Goal: Task Accomplishment & Management: Manage account settings

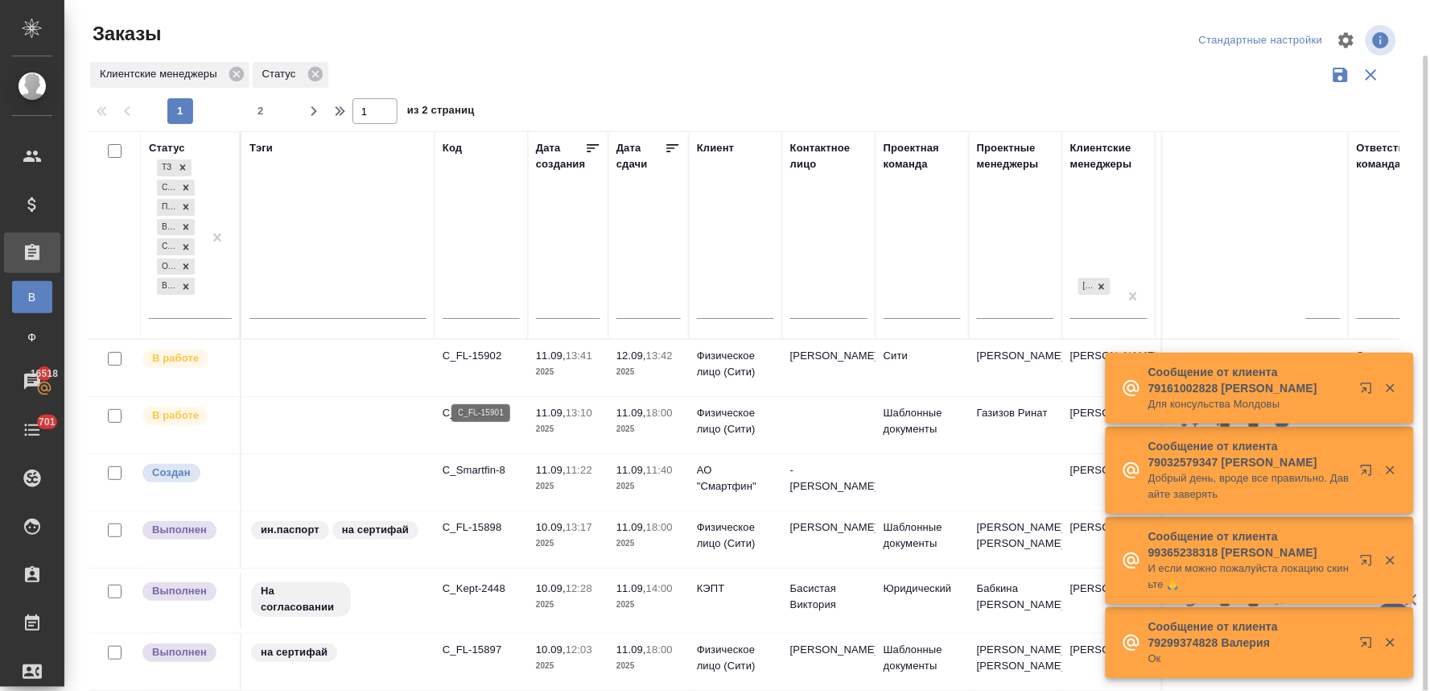
scroll to position [28, 0]
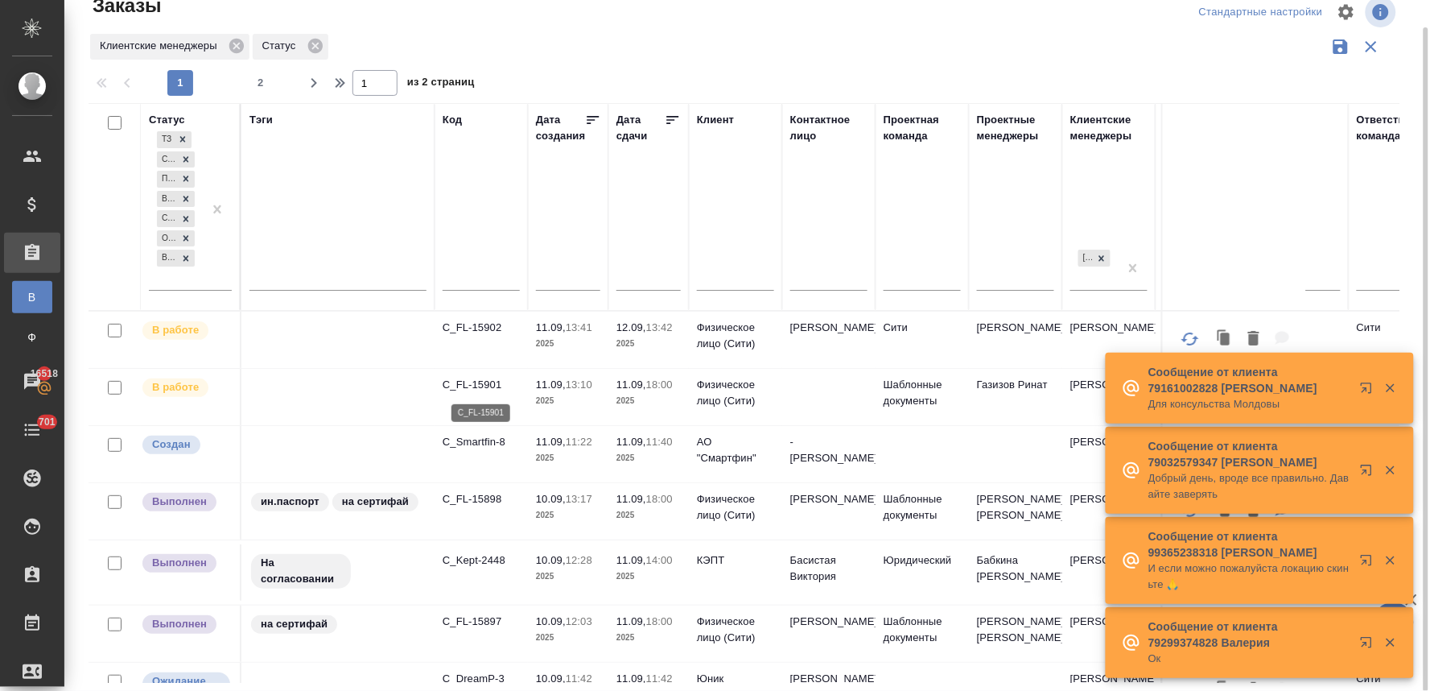
click at [475, 387] on p "C_FL-15901" at bounding box center [481, 385] width 77 height 16
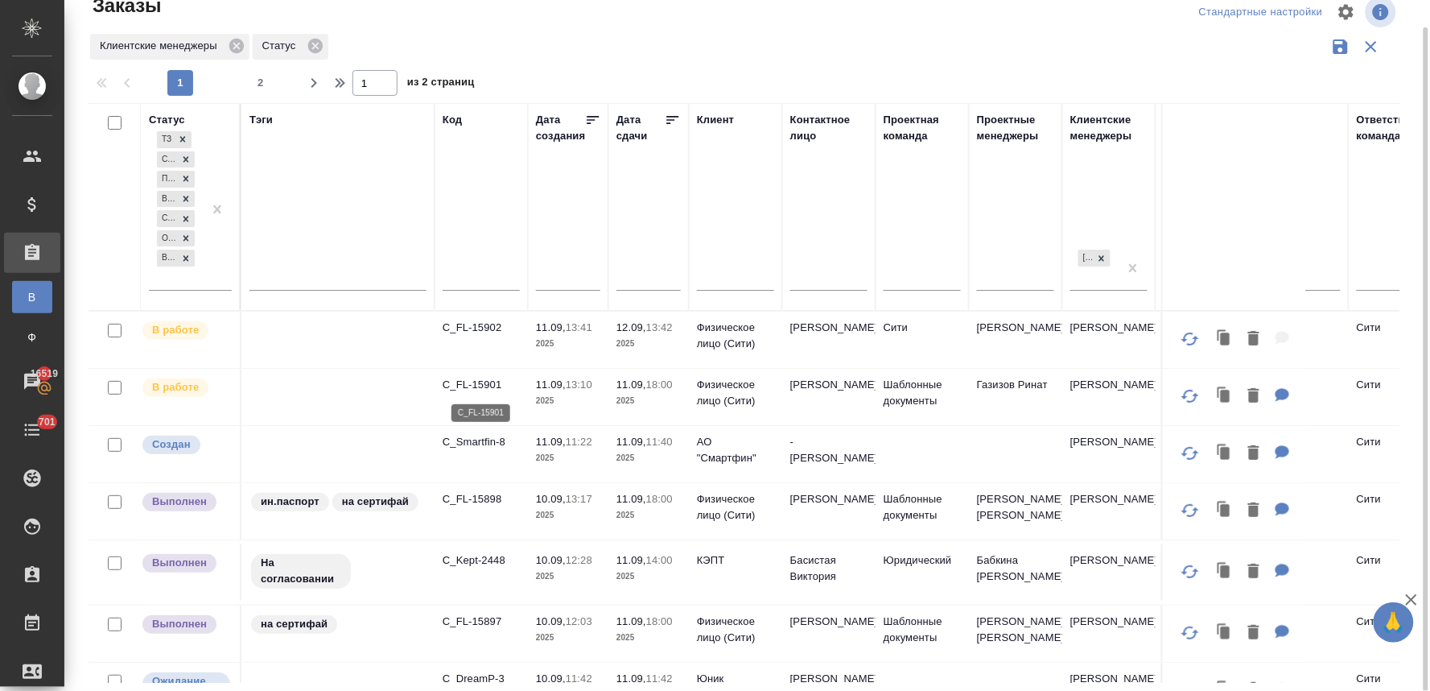
click at [488, 382] on p "C_FL-15901" at bounding box center [481, 385] width 77 height 16
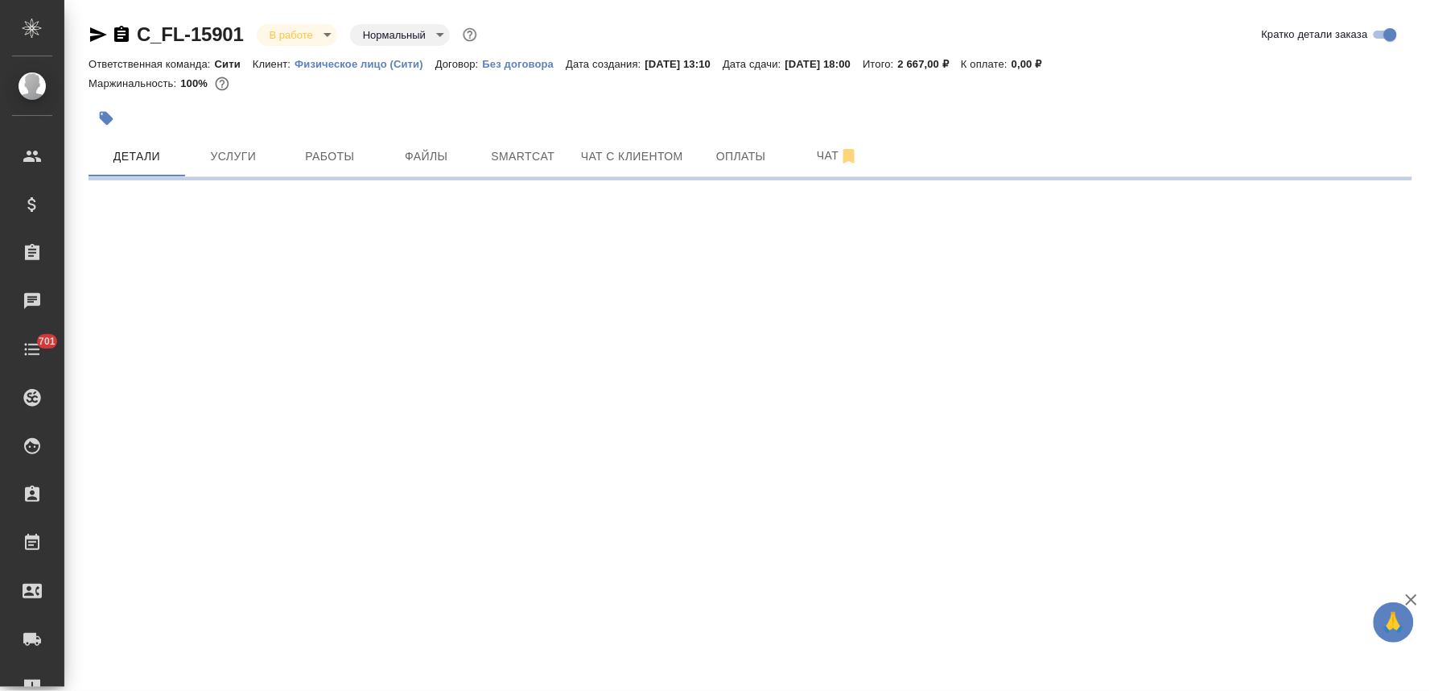
select select "RU"
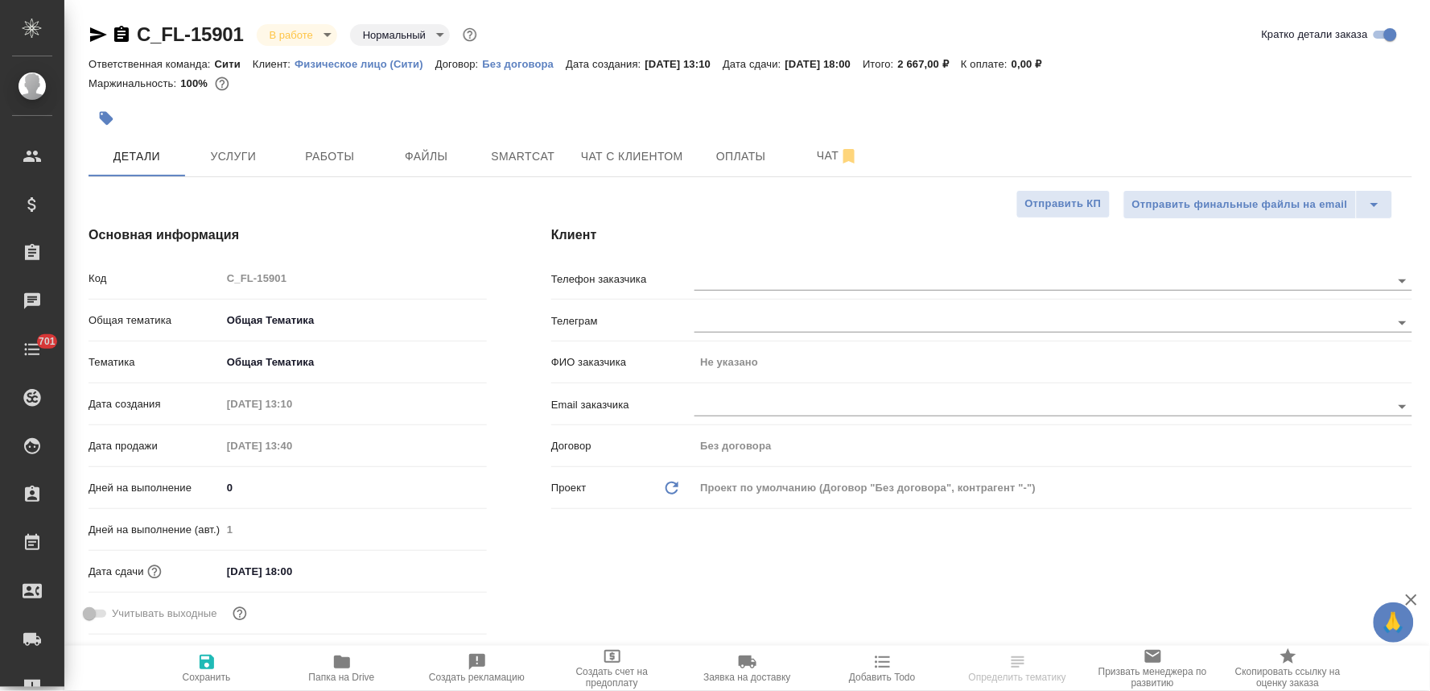
type textarea "x"
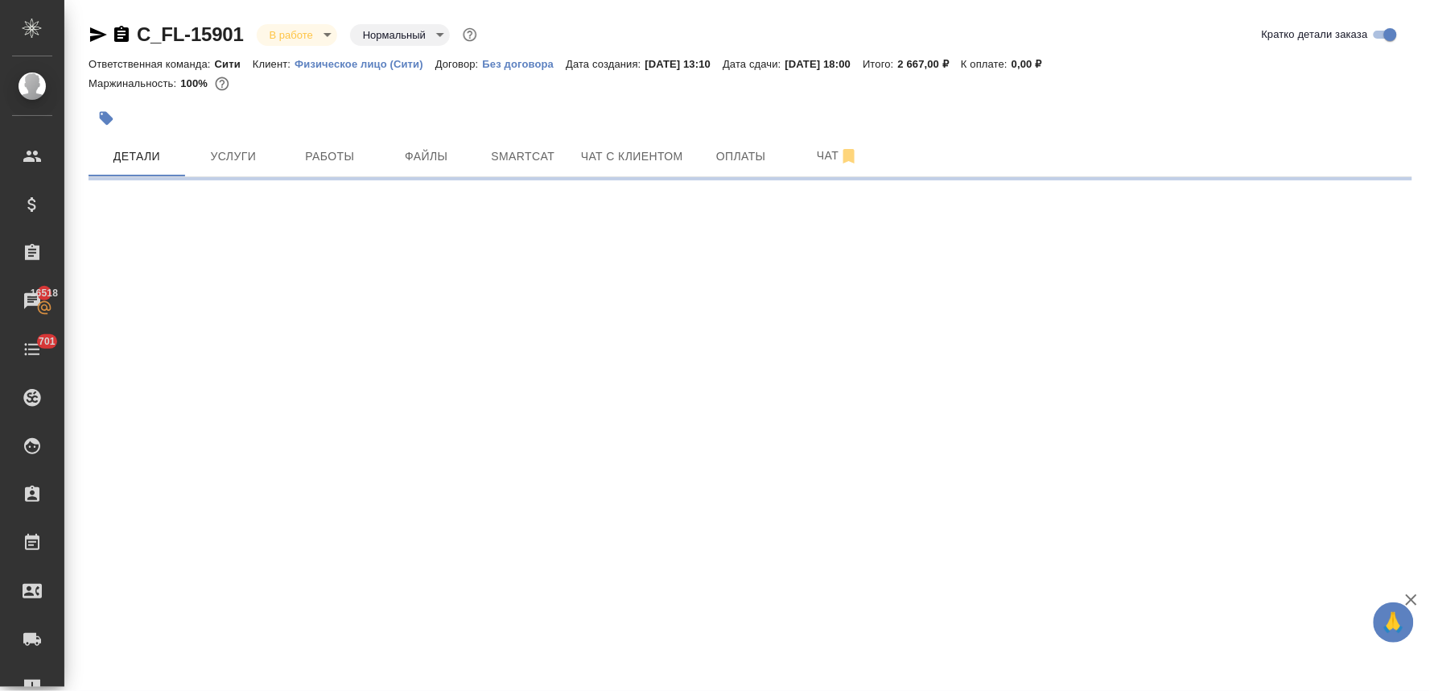
select select "RU"
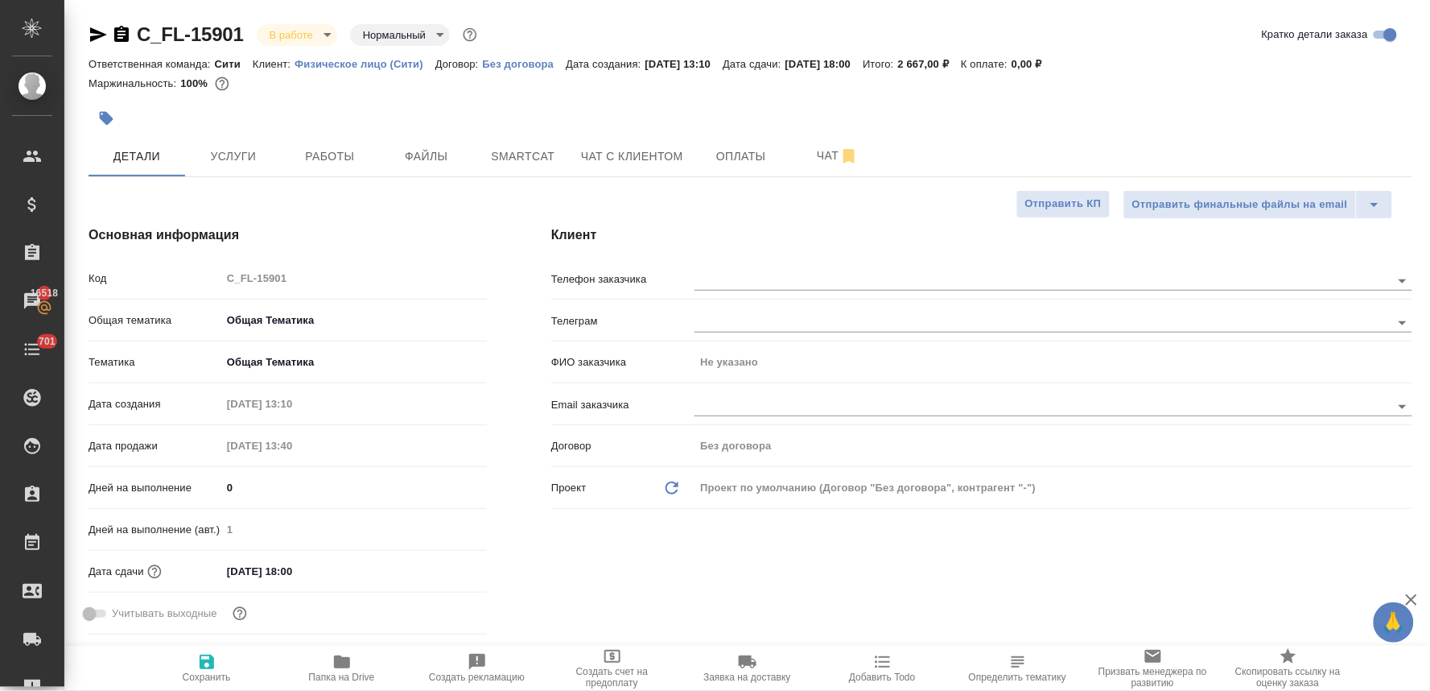
type textarea "x"
click at [745, 545] on div "Клиент Телефон заказчика Телеграм ФИО заказчика Не указано Email заказчика Дого…" at bounding box center [982, 433] width 926 height 480
click at [228, 153] on span "Услуги" at bounding box center [233, 157] width 77 height 20
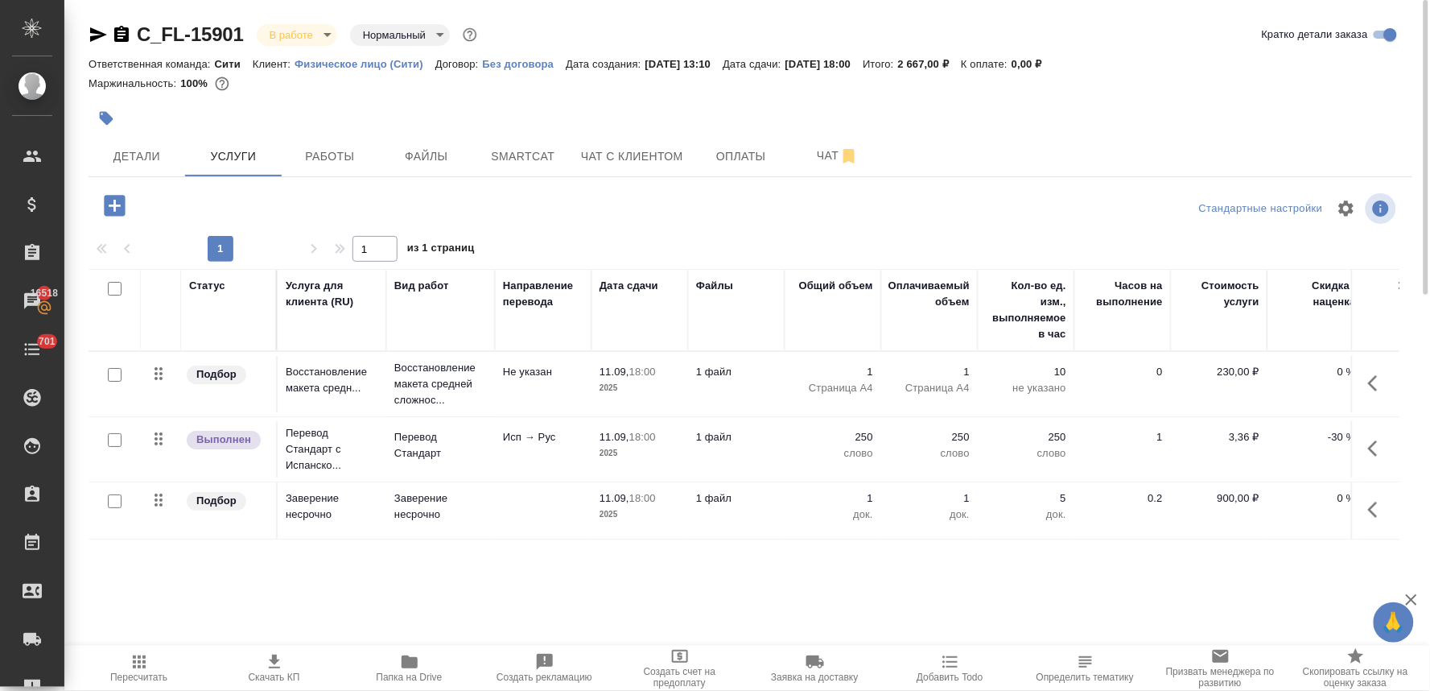
click at [674, 560] on div "Статус Услуга для клиента (RU) Вид работ Направление перевода Дата сдачи Файлы …" at bounding box center [744, 442] width 1311 height 346
click at [133, 150] on span "Детали" at bounding box center [136, 157] width 77 height 20
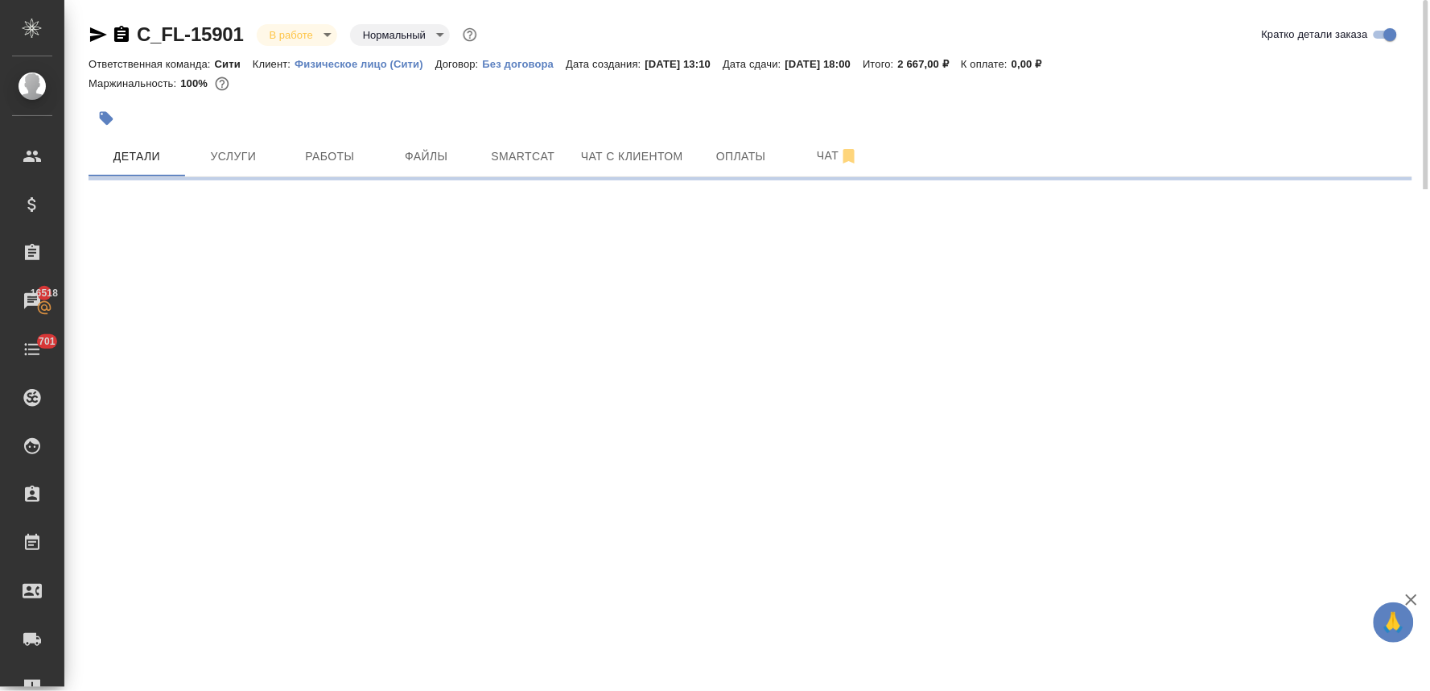
select select "RU"
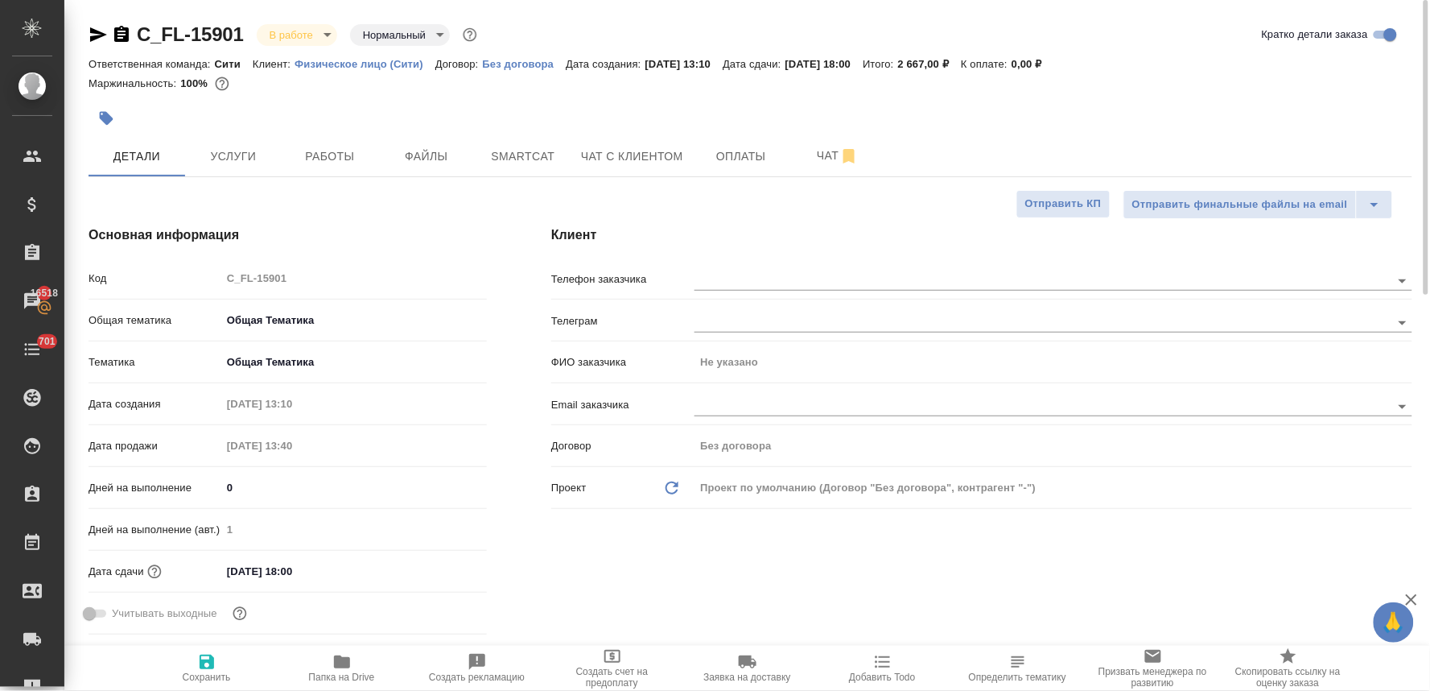
type textarea "x"
click at [747, 407] on input "text" at bounding box center [1016, 405] width 642 height 19
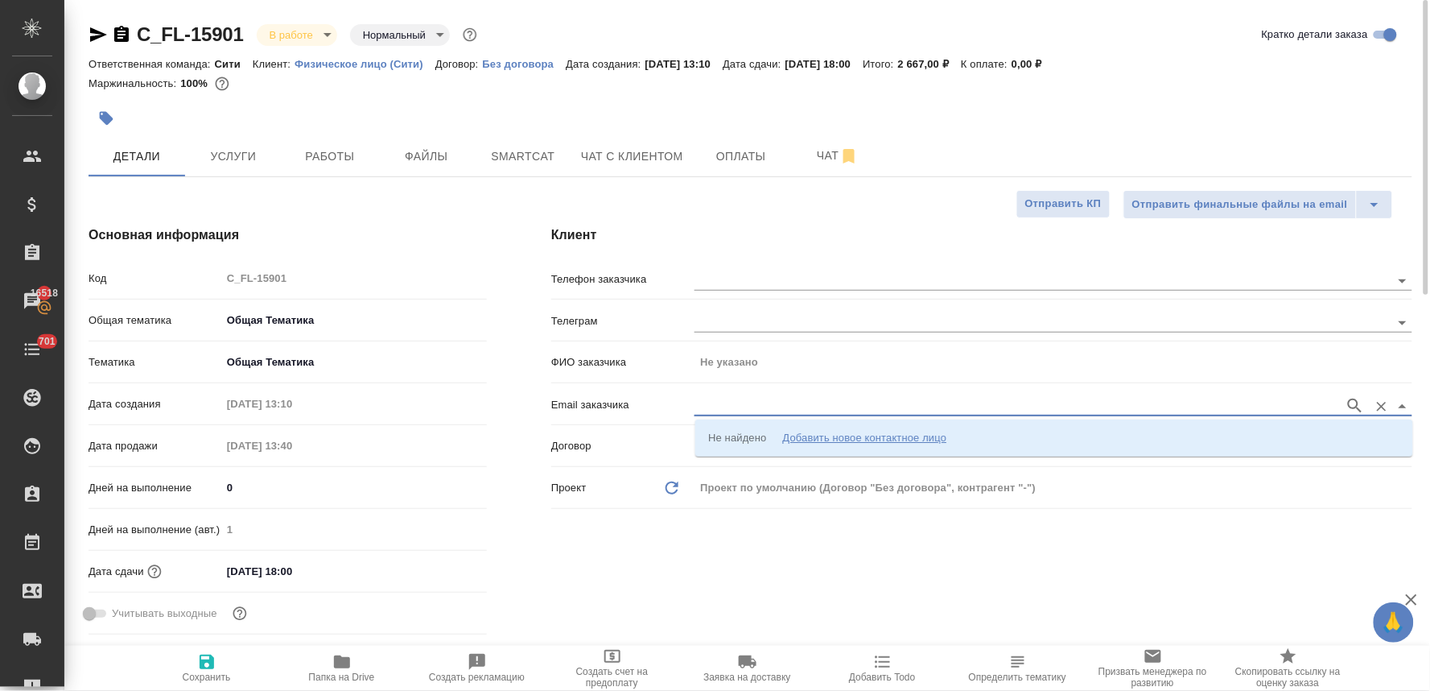
paste input "makubasov@gmail.com"
type input "makubasov@gmail.com"
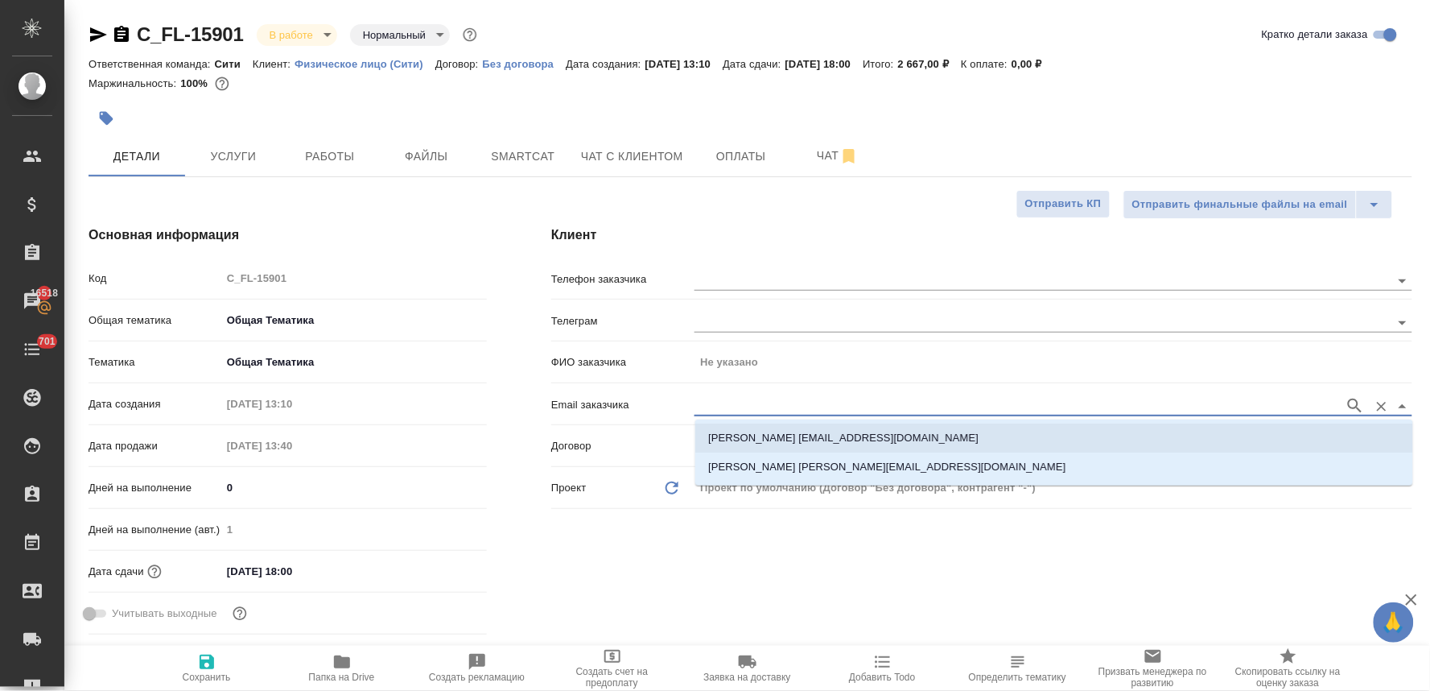
click at [739, 435] on p "Михаил Кубасов makubasov@gmail.com" at bounding box center [843, 438] width 270 height 16
type input "Михаил Кубасов"
type input "Михаил Кубасов makubasov@gmail.com"
type textarea "x"
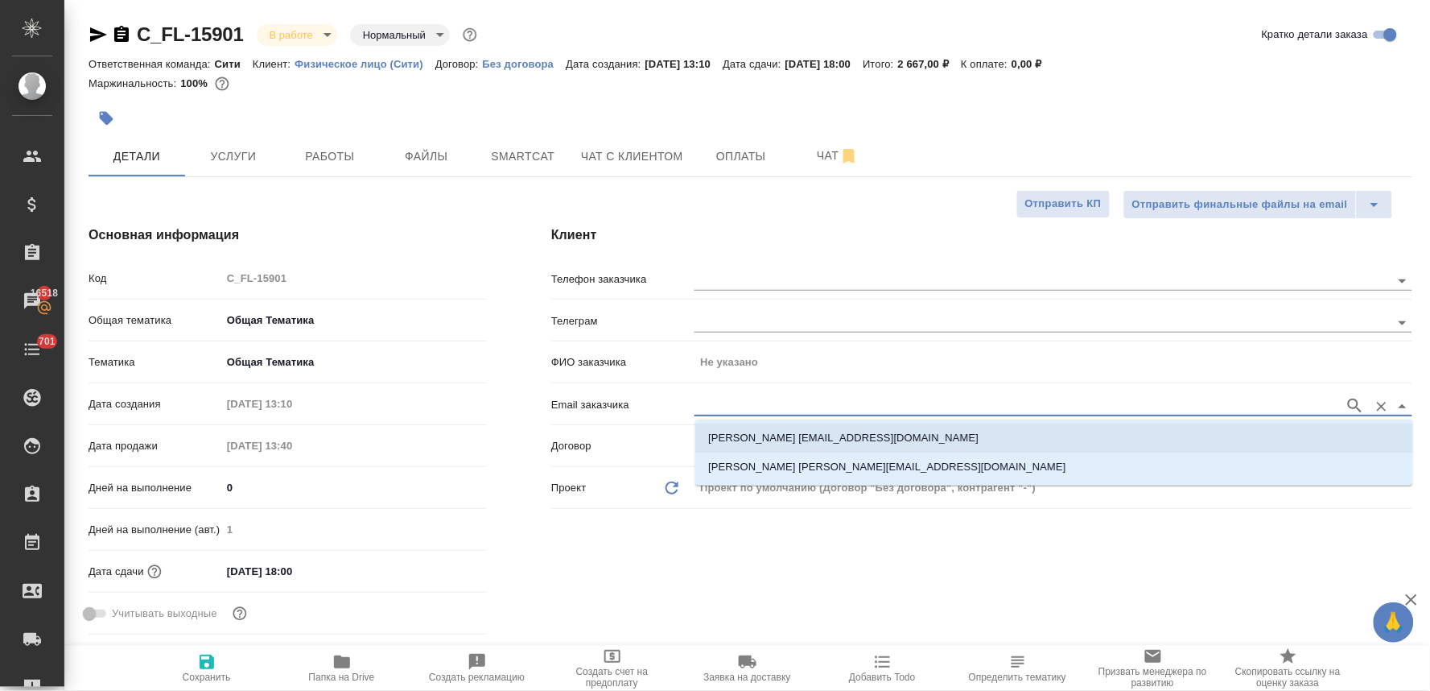
type textarea "x"
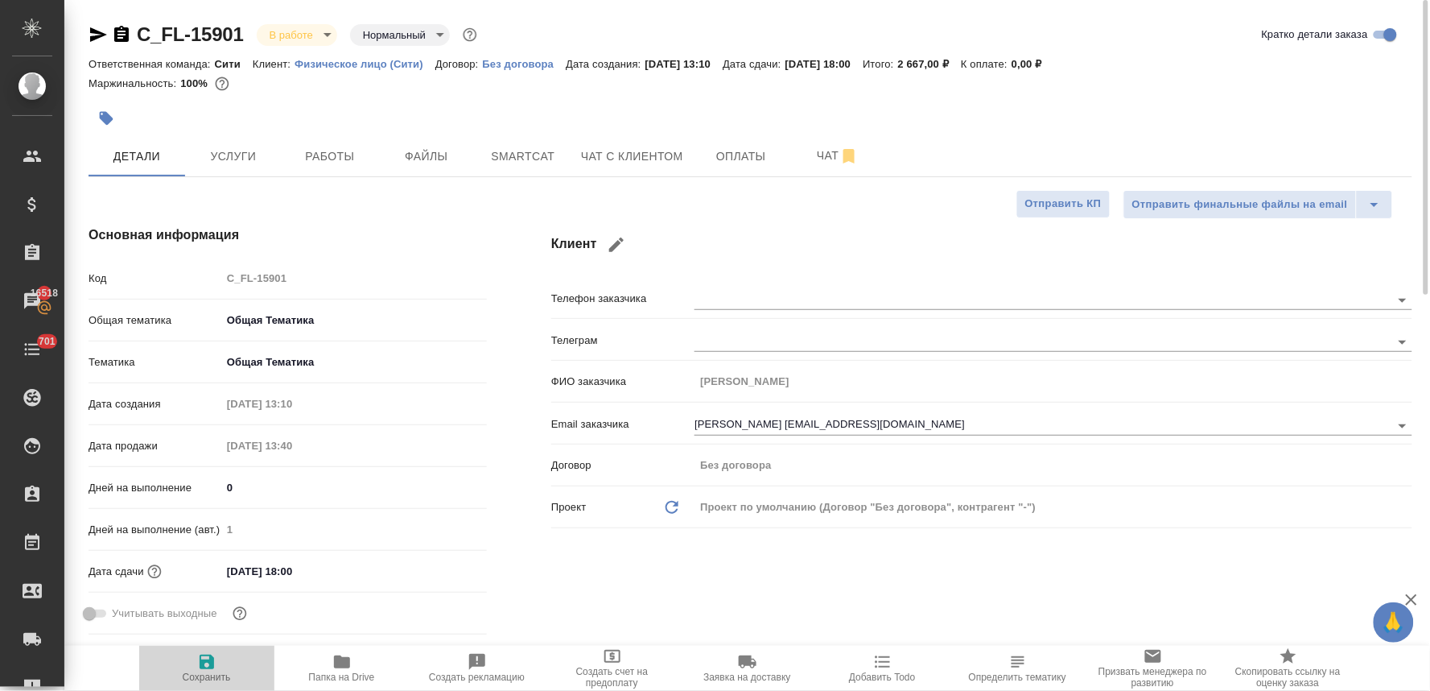
click at [204, 668] on icon "button" at bounding box center [207, 661] width 14 height 14
type textarea "x"
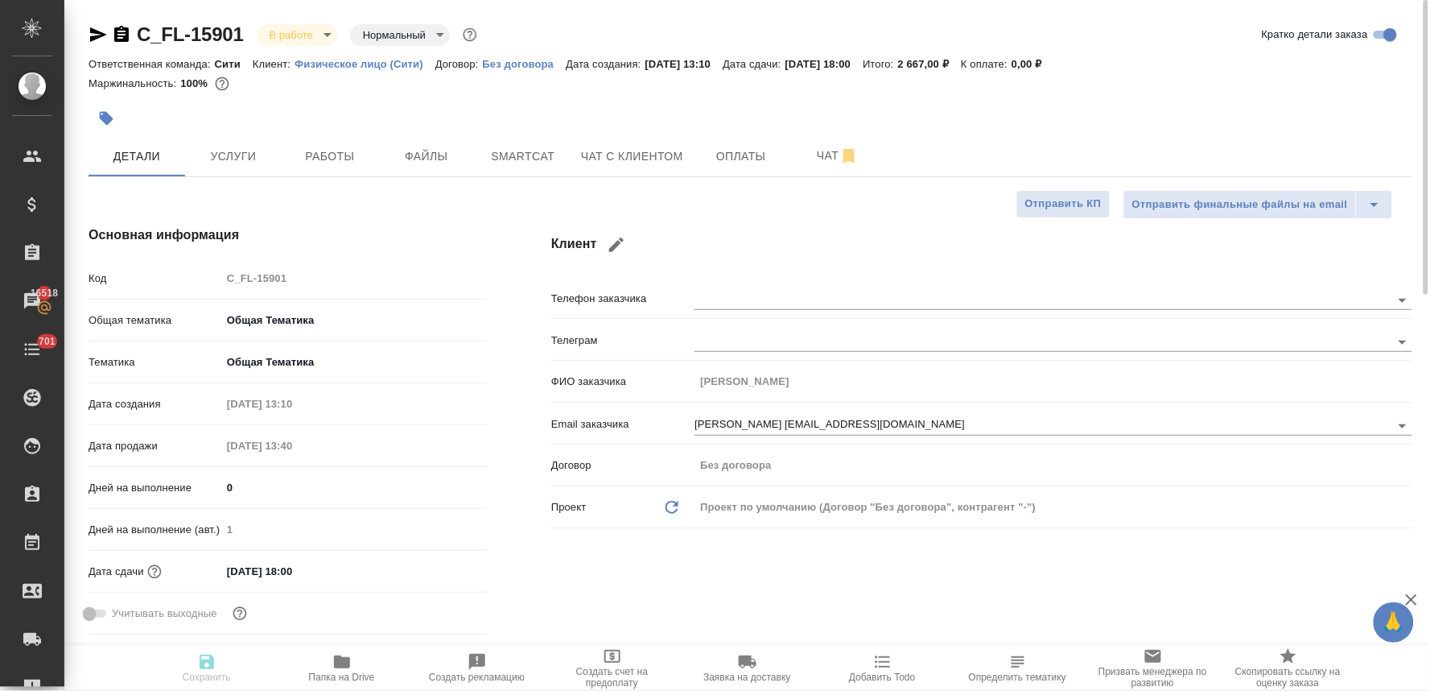
type textarea "x"
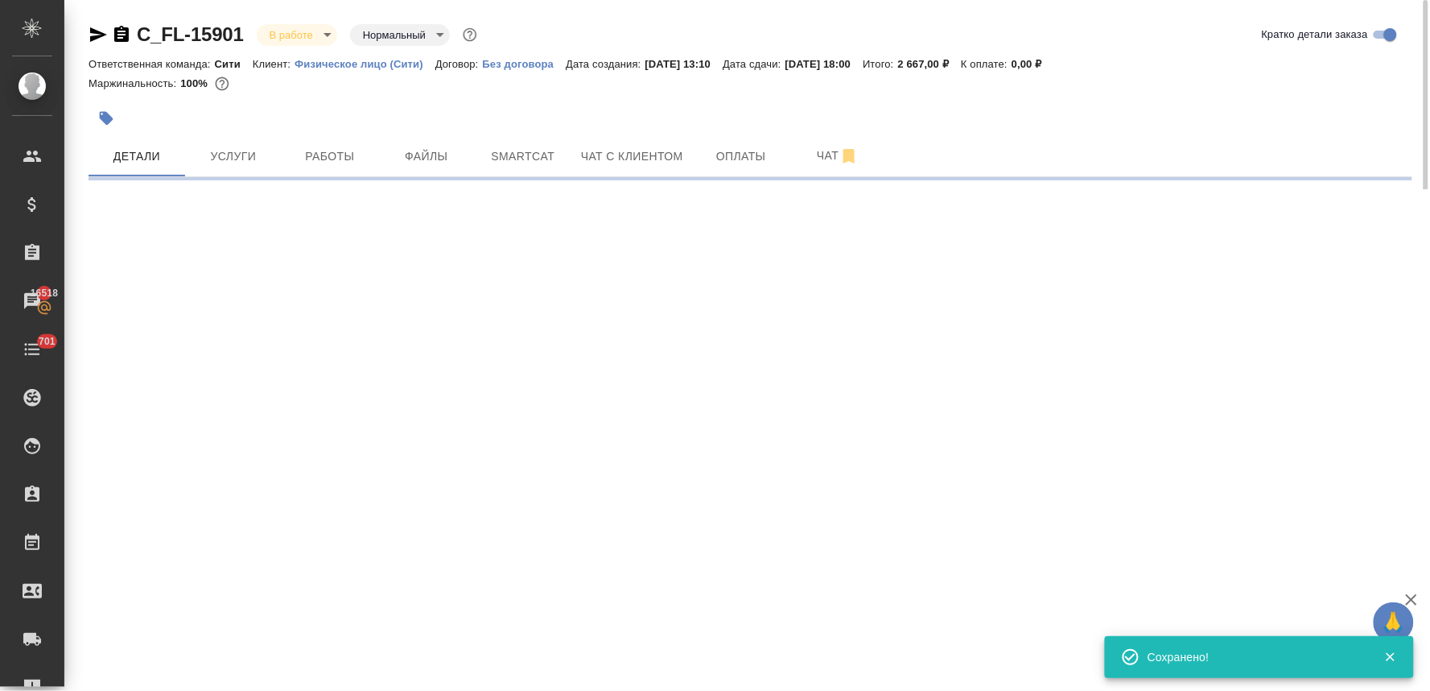
select select "RU"
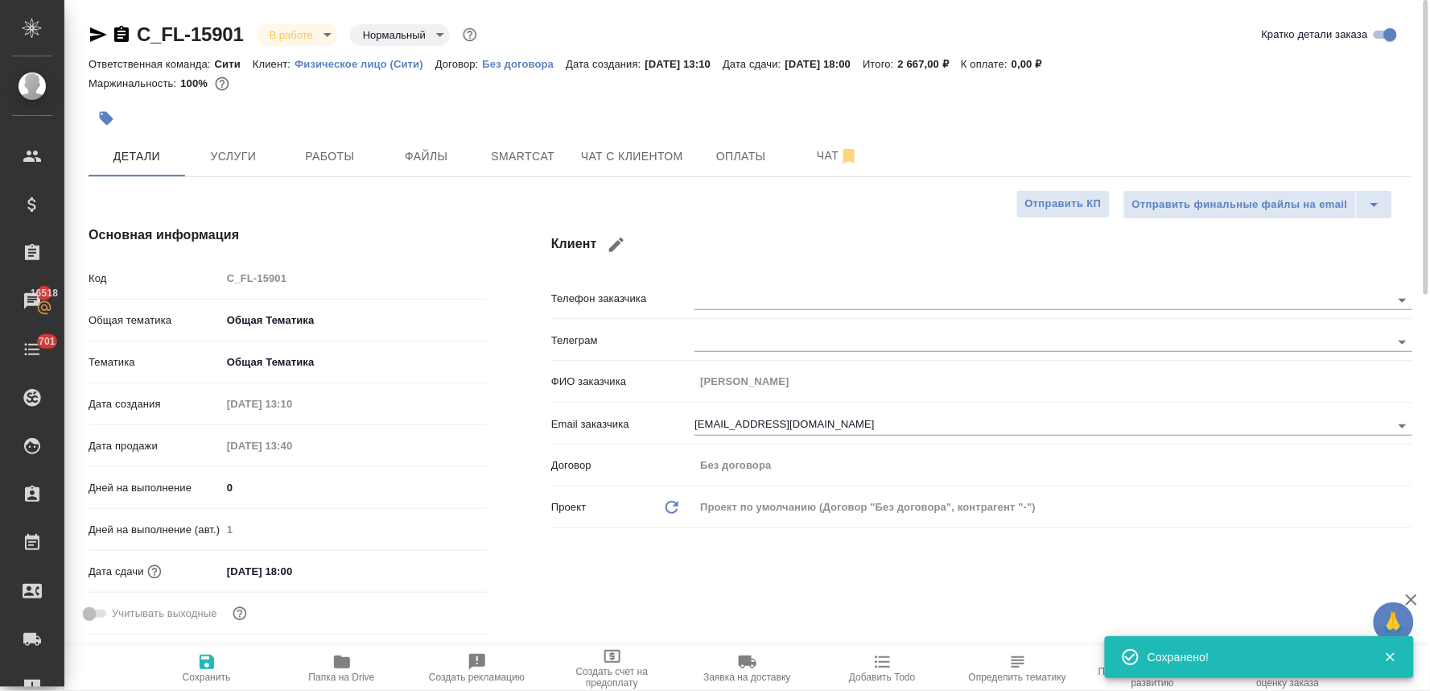
type textarea "x"
click at [621, 566] on div "Клиент Телефон заказчика Телеграм ФИО заказчика Михаил Кубасов Email заказчика …" at bounding box center [982, 433] width 926 height 480
type textarea "x"
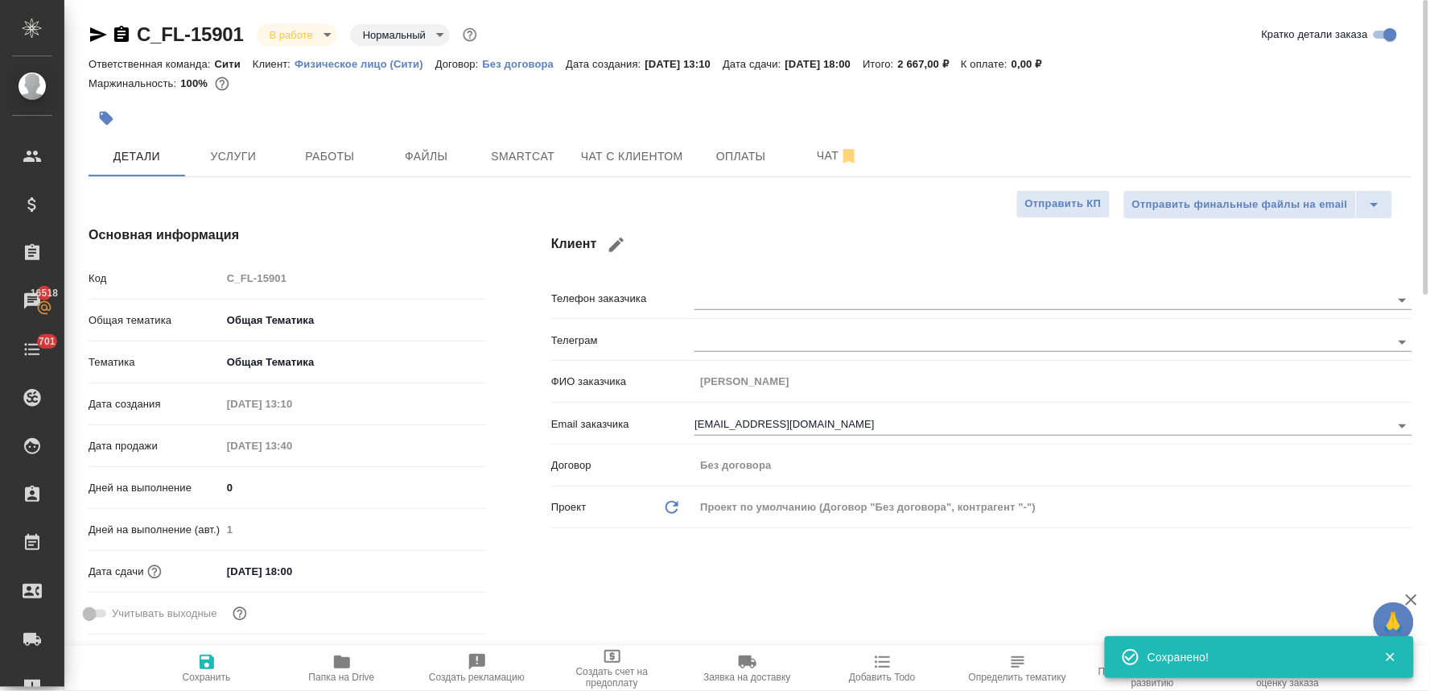
type textarea "x"
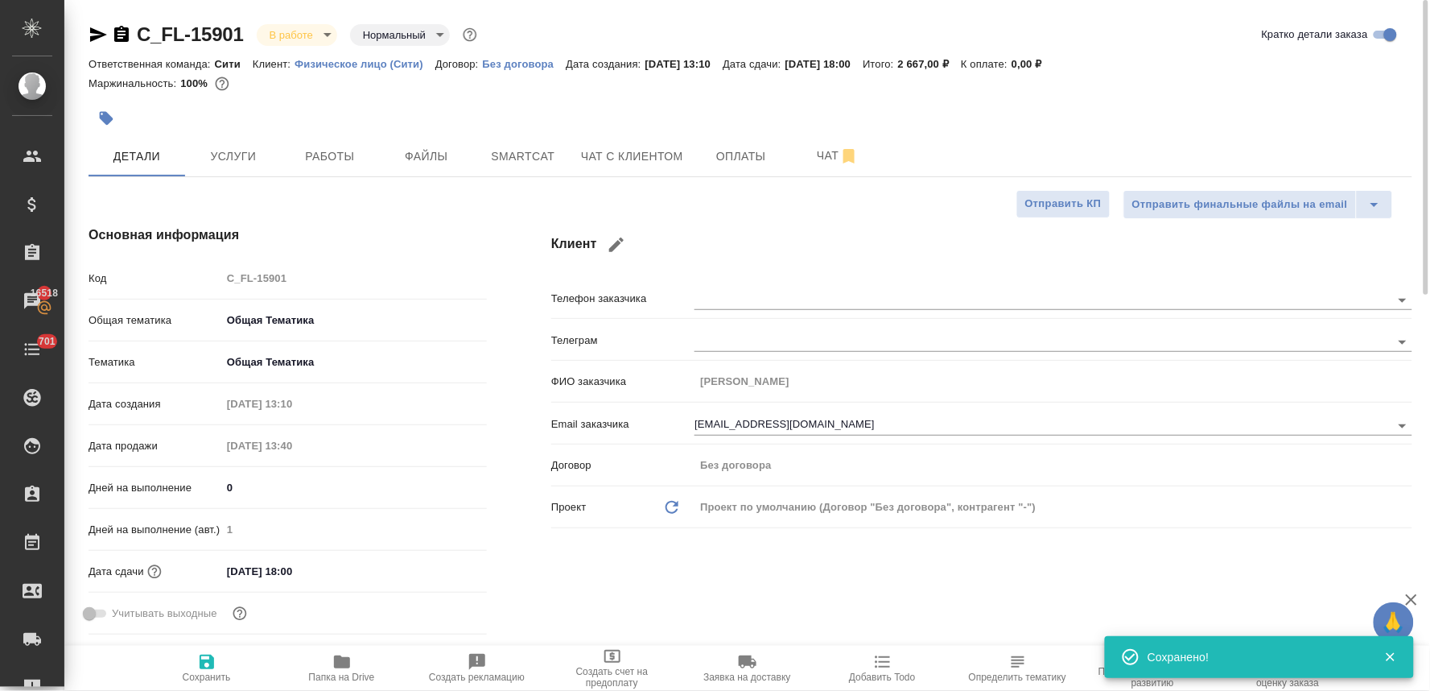
click at [345, 676] on span "Папка на Drive" at bounding box center [342, 676] width 66 height 11
type textarea "x"
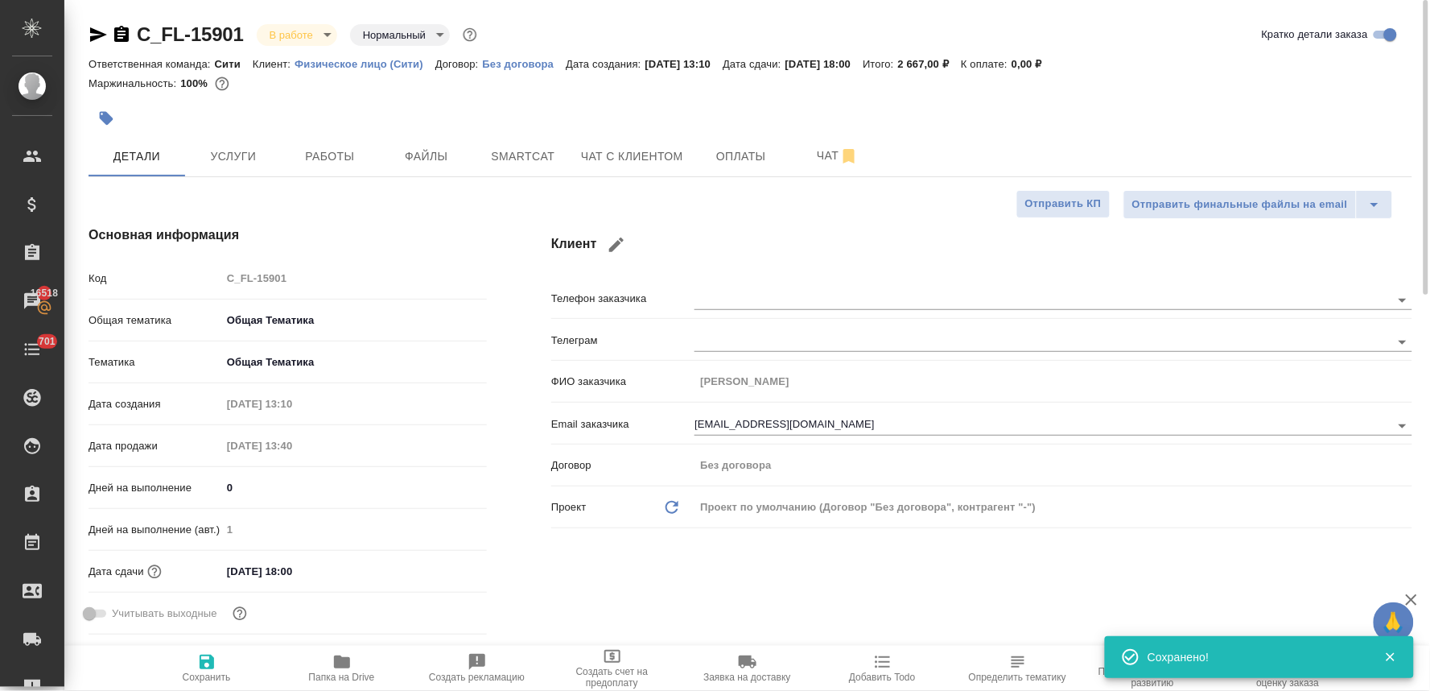
type textarea "x"
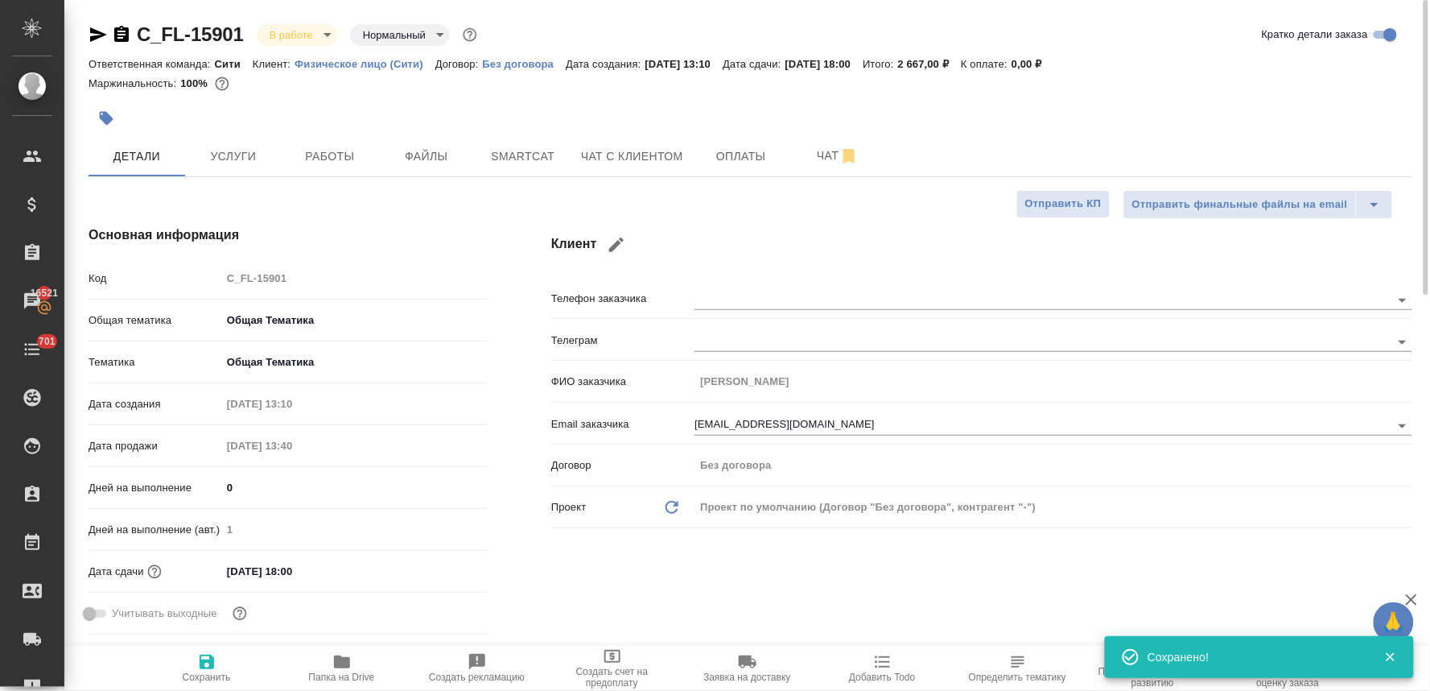
type textarea "x"
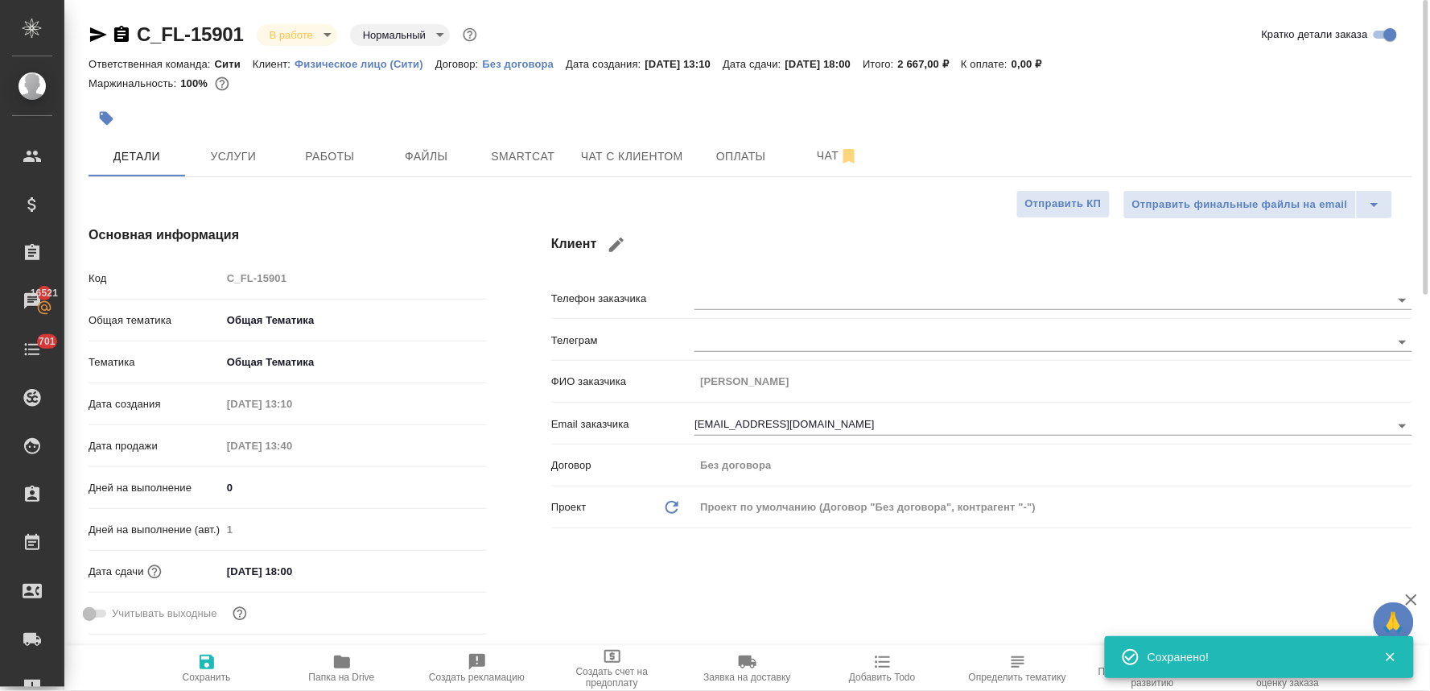
type textarea "x"
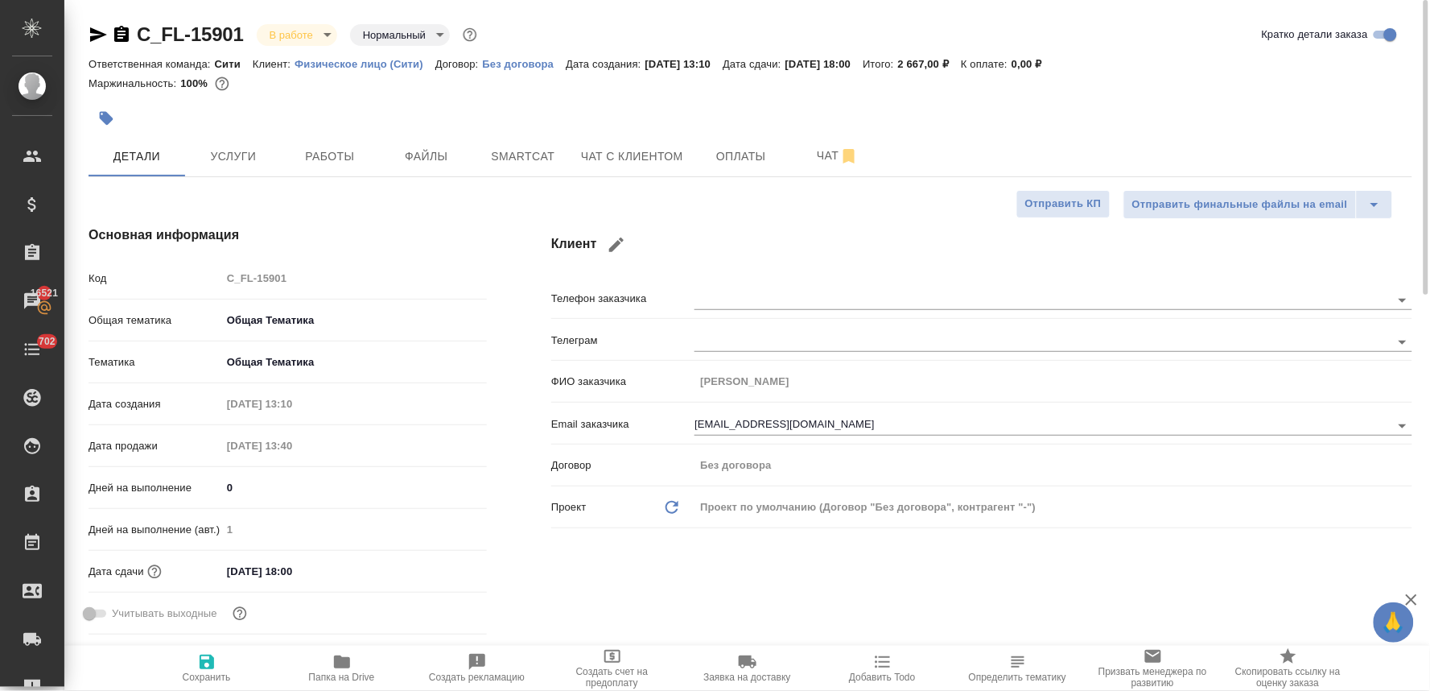
type textarea "x"
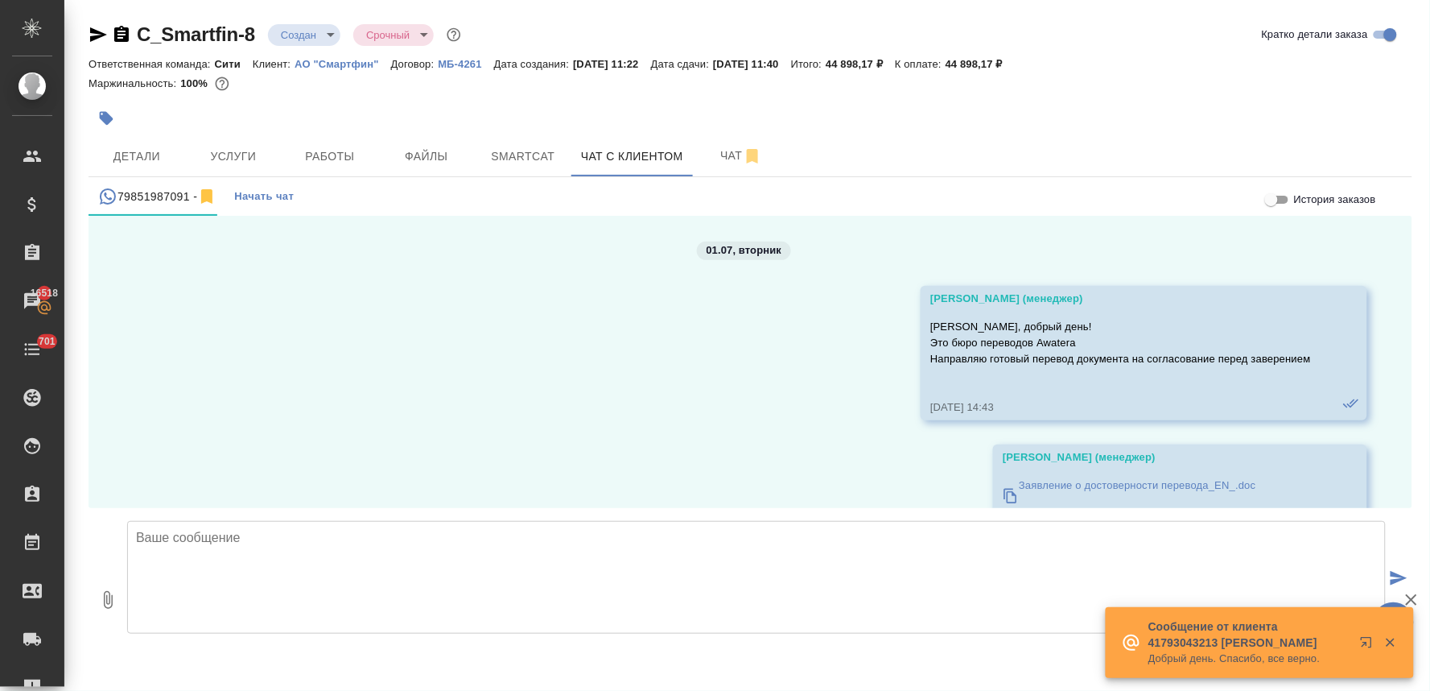
scroll to position [7800, 0]
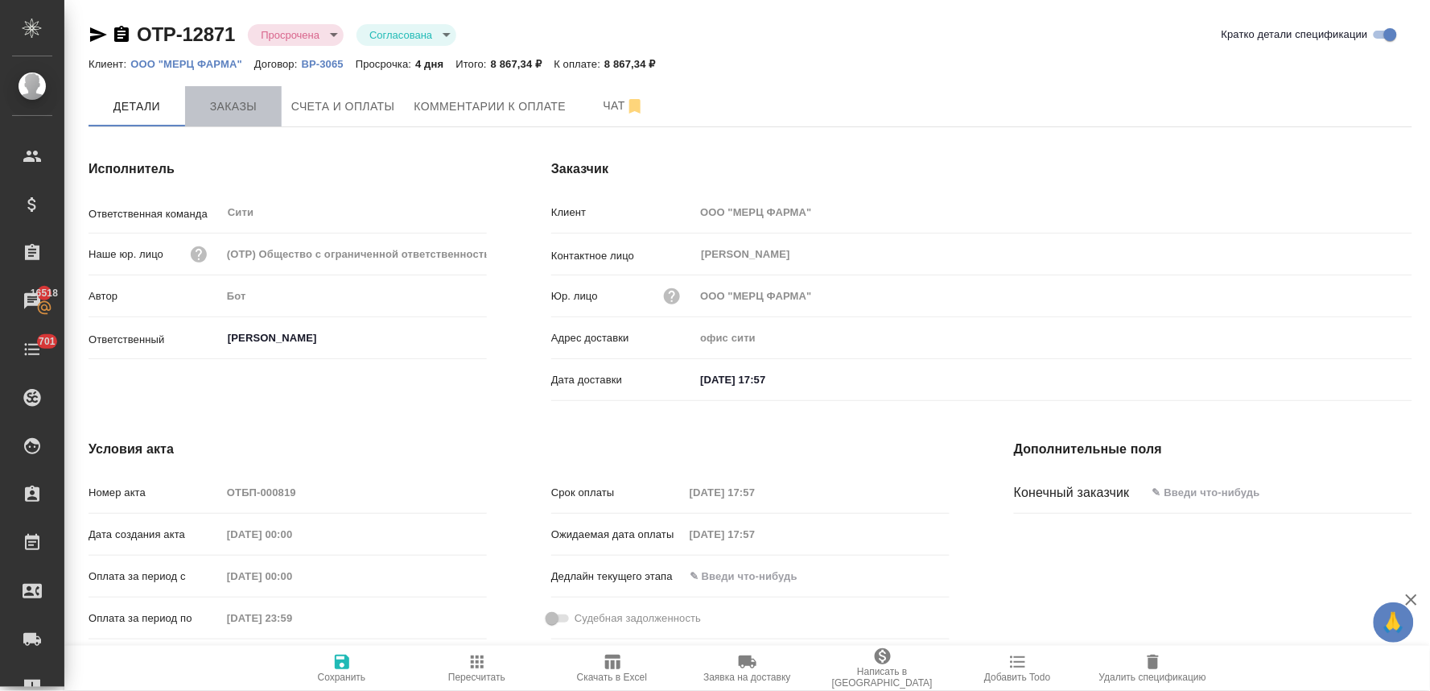
click at [238, 101] on span "Заказы" at bounding box center [233, 107] width 77 height 20
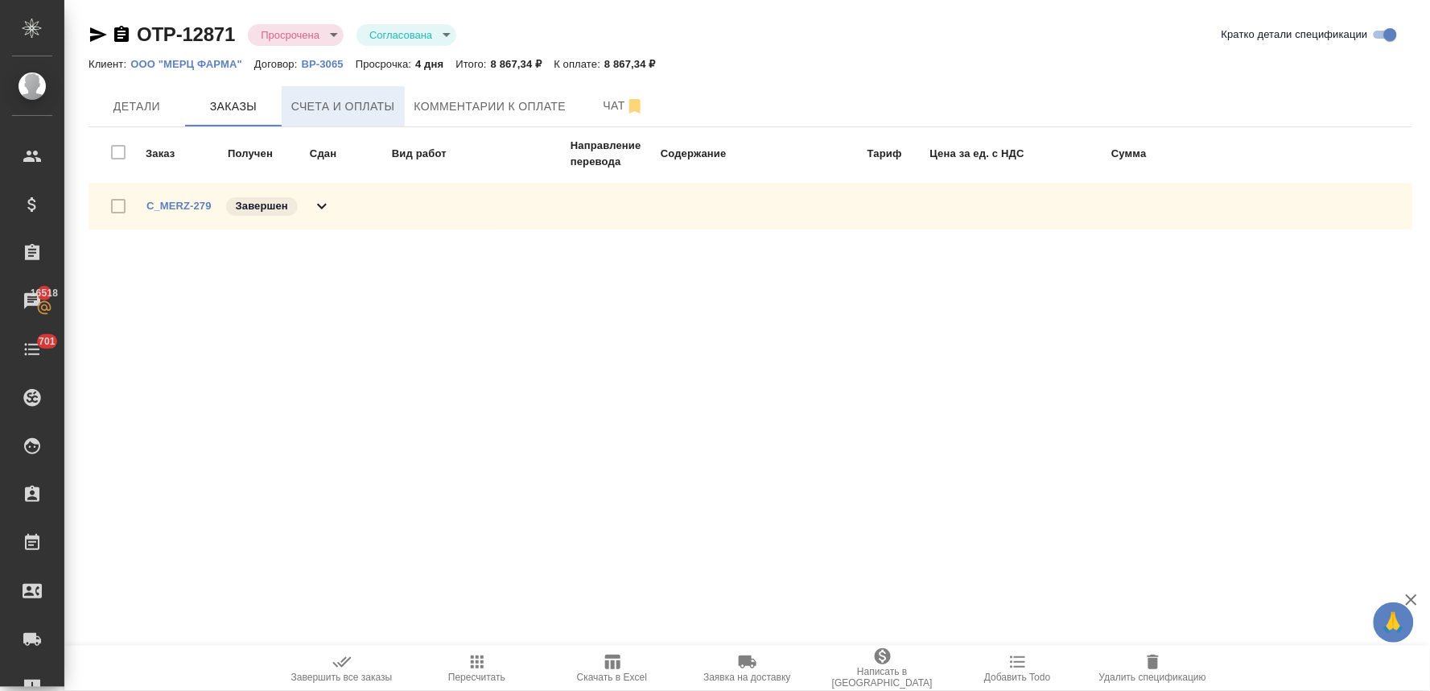
click at [373, 111] on span "Счета и оплаты" at bounding box center [343, 107] width 104 height 20
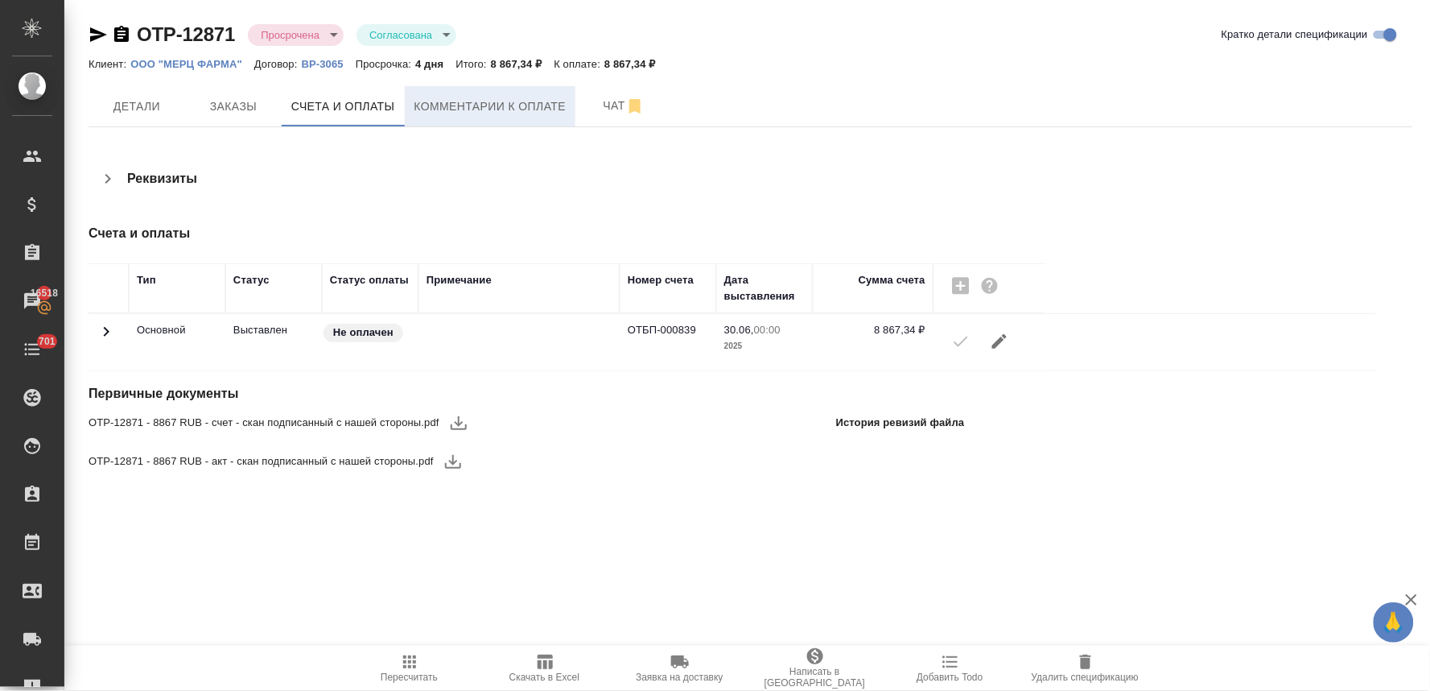
click at [497, 97] on span "Комментарии к оплате" at bounding box center [491, 107] width 152 height 20
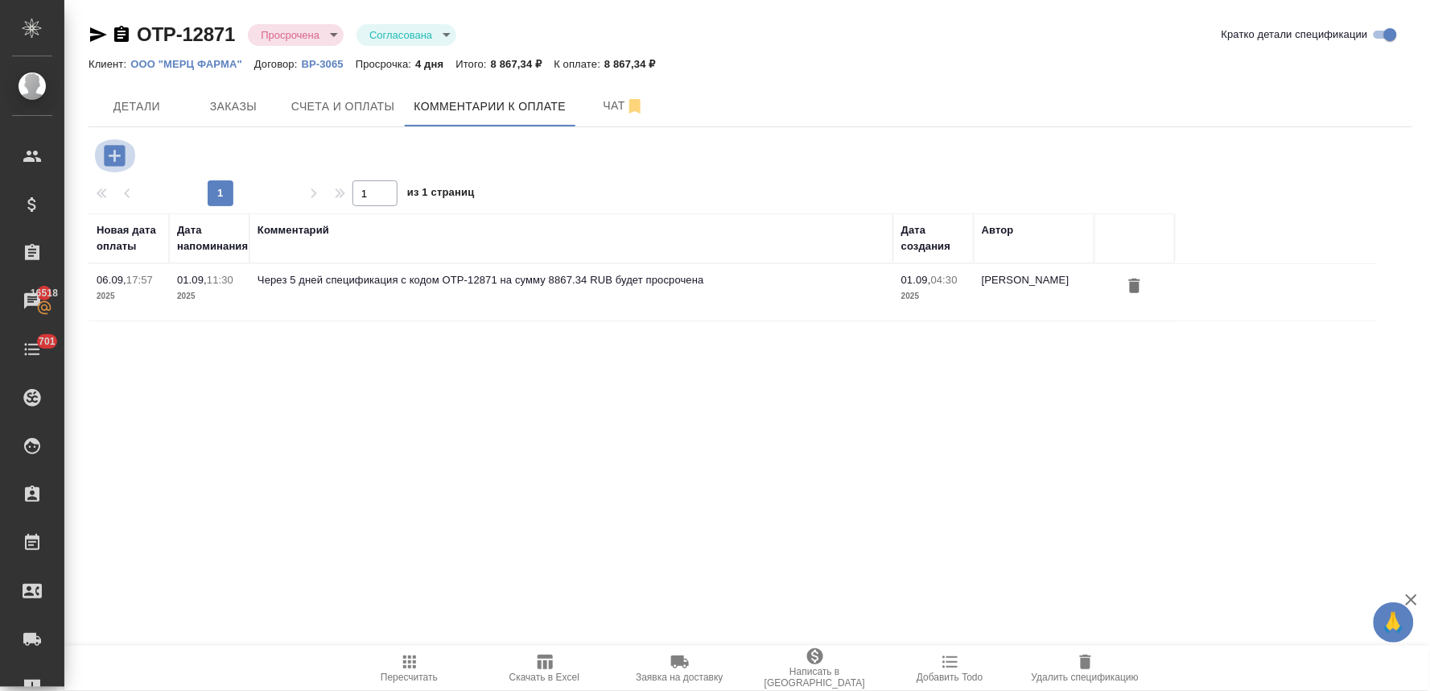
click at [111, 158] on icon "button" at bounding box center [114, 155] width 21 height 21
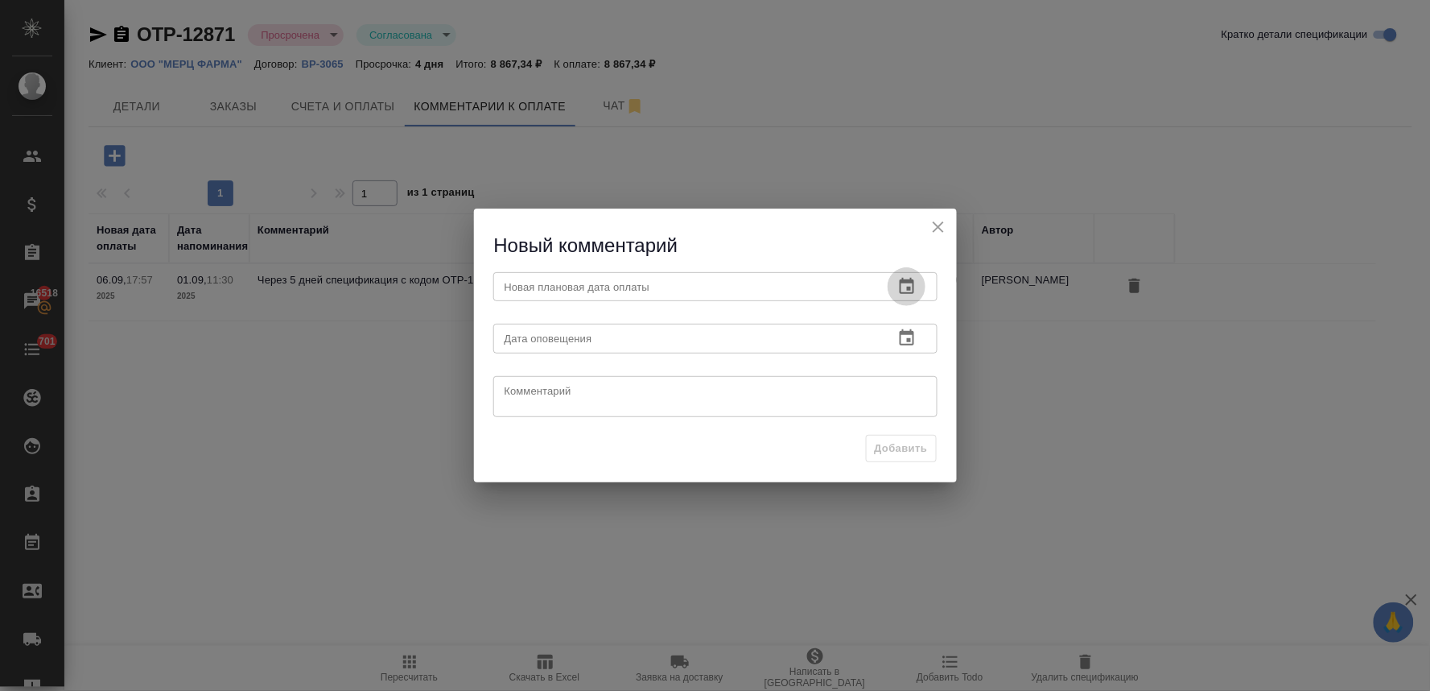
click at [910, 280] on icon "button" at bounding box center [907, 286] width 14 height 16
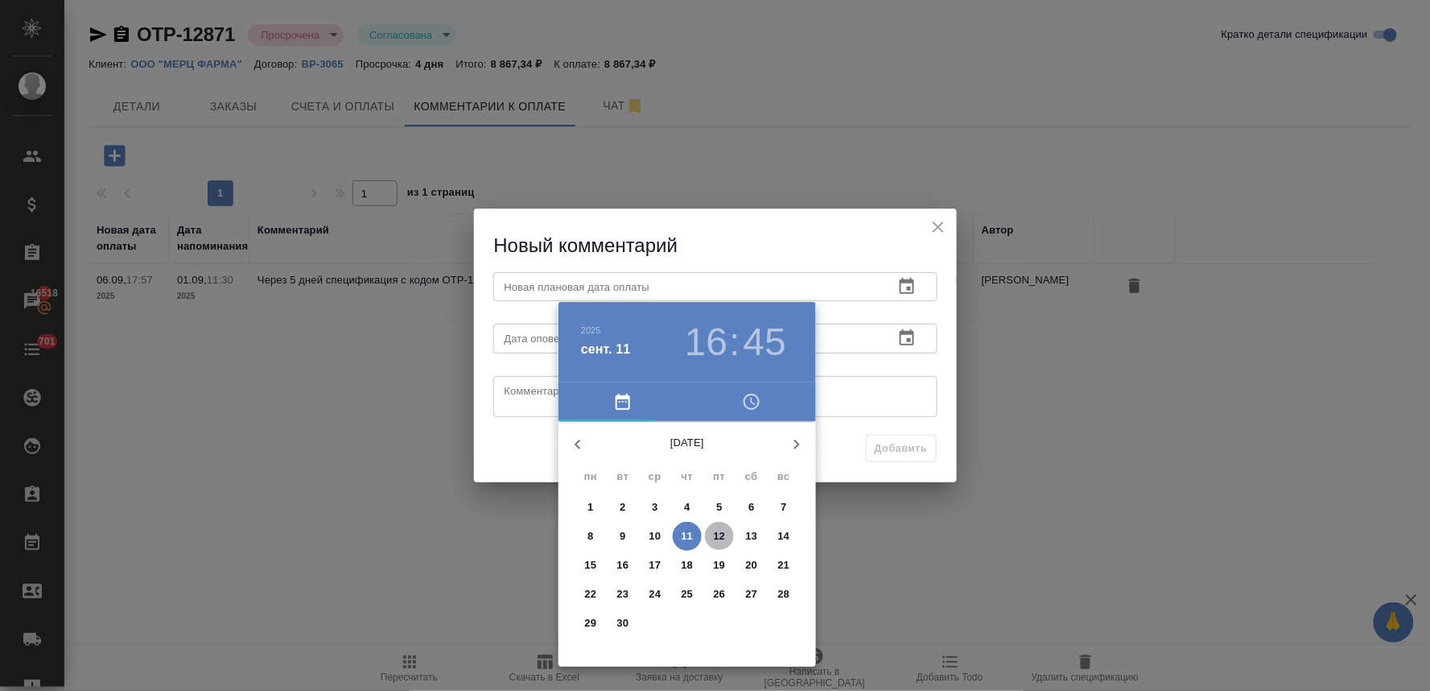
click at [717, 536] on p "12" at bounding box center [720, 536] width 12 height 16
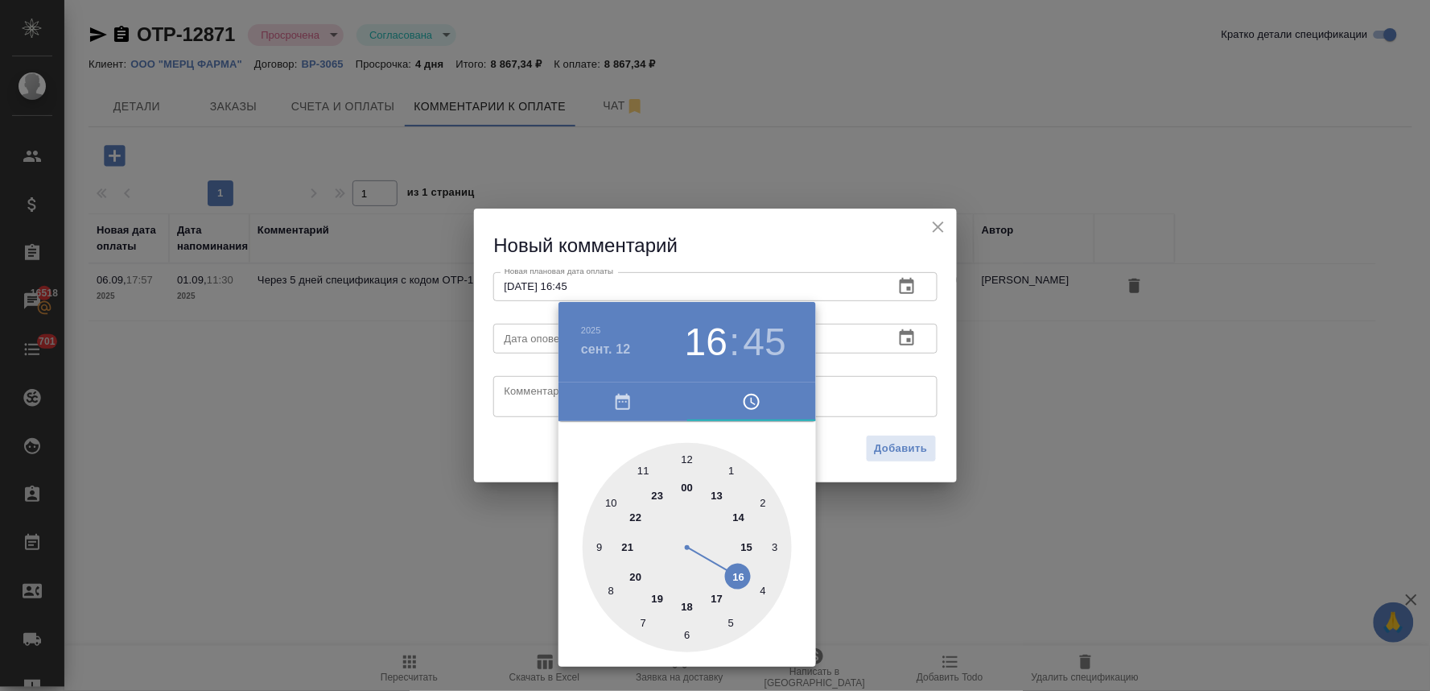
click at [535, 452] on div at bounding box center [715, 345] width 1430 height 691
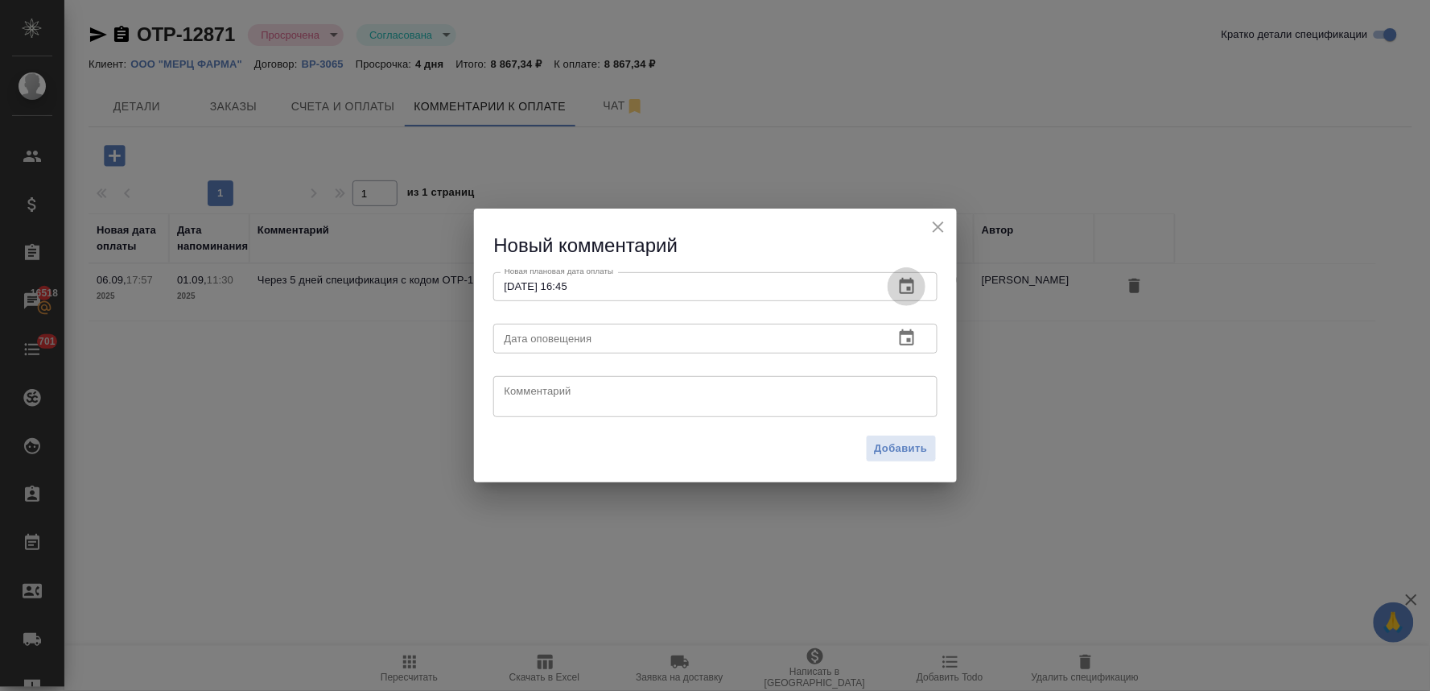
click at [904, 278] on icon "button" at bounding box center [907, 286] width 19 height 19
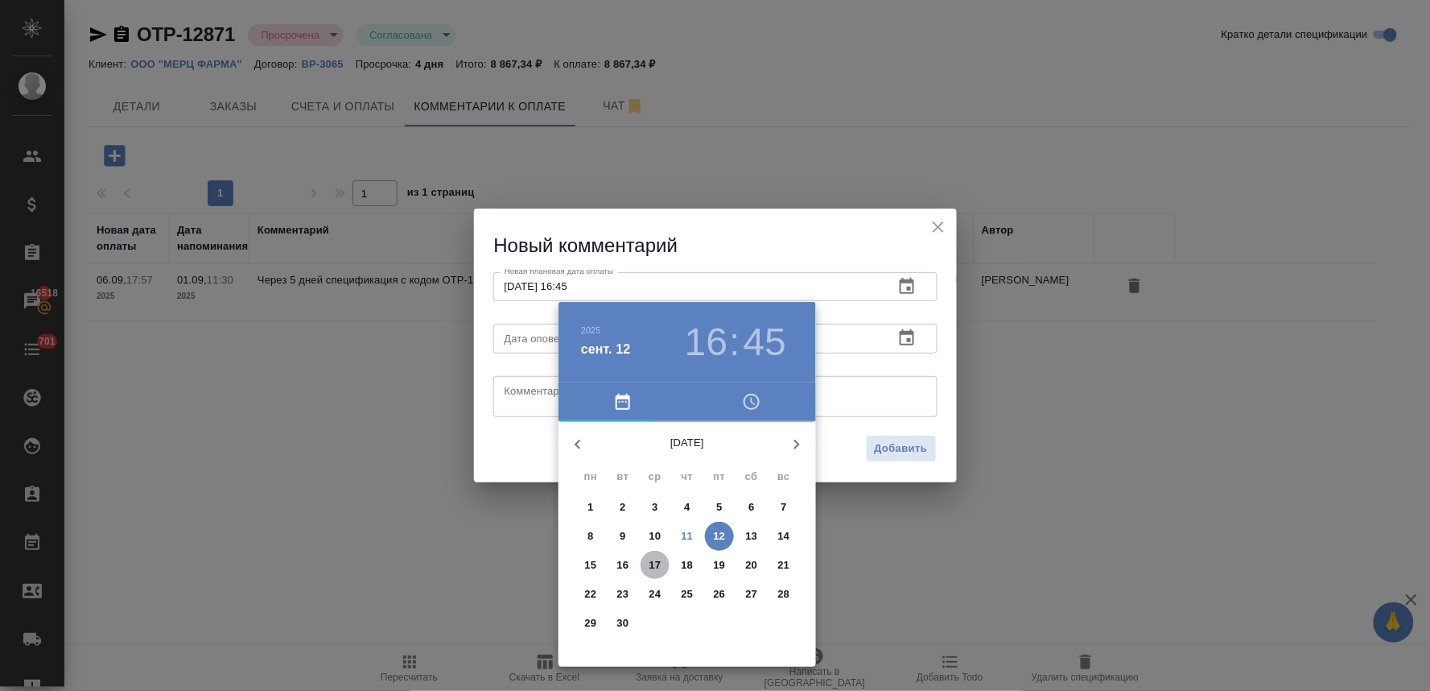
click at [660, 564] on p "17" at bounding box center [656, 565] width 12 height 16
type input "17.09.2025 16:45"
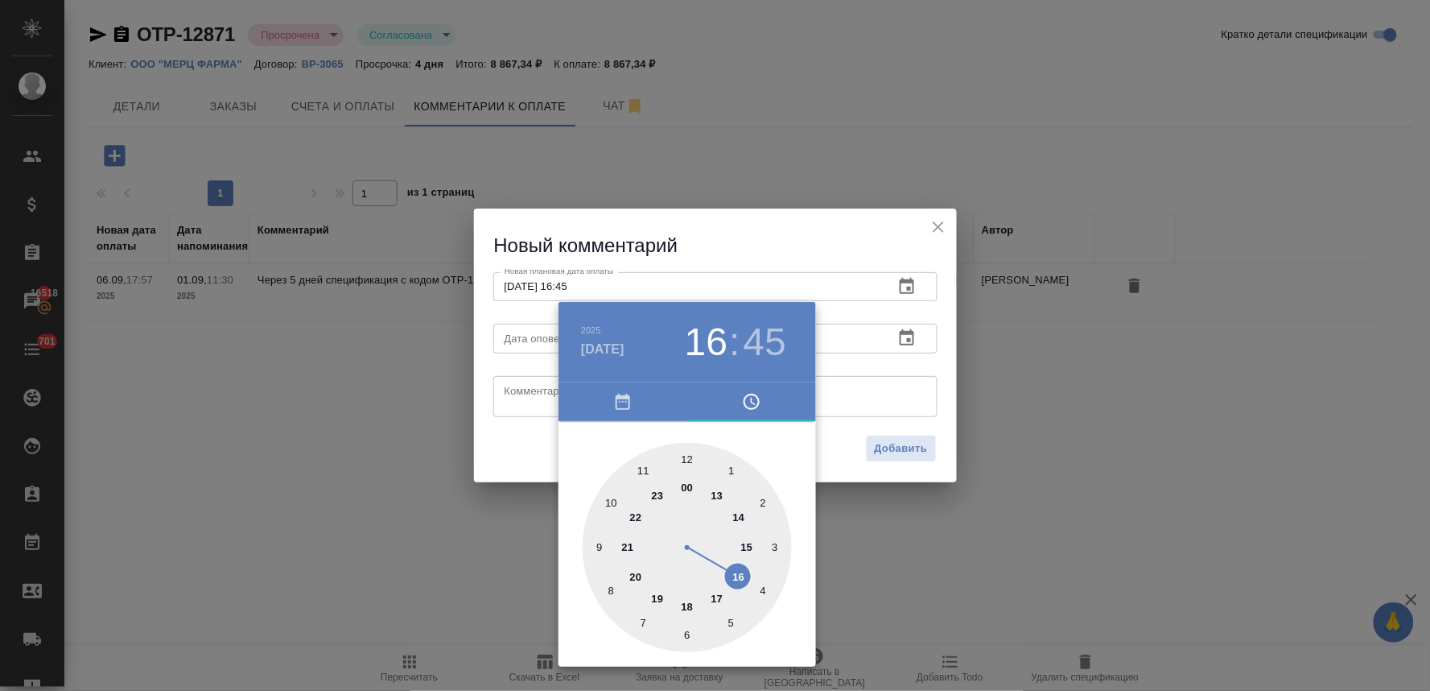
click at [533, 435] on div at bounding box center [715, 345] width 1430 height 691
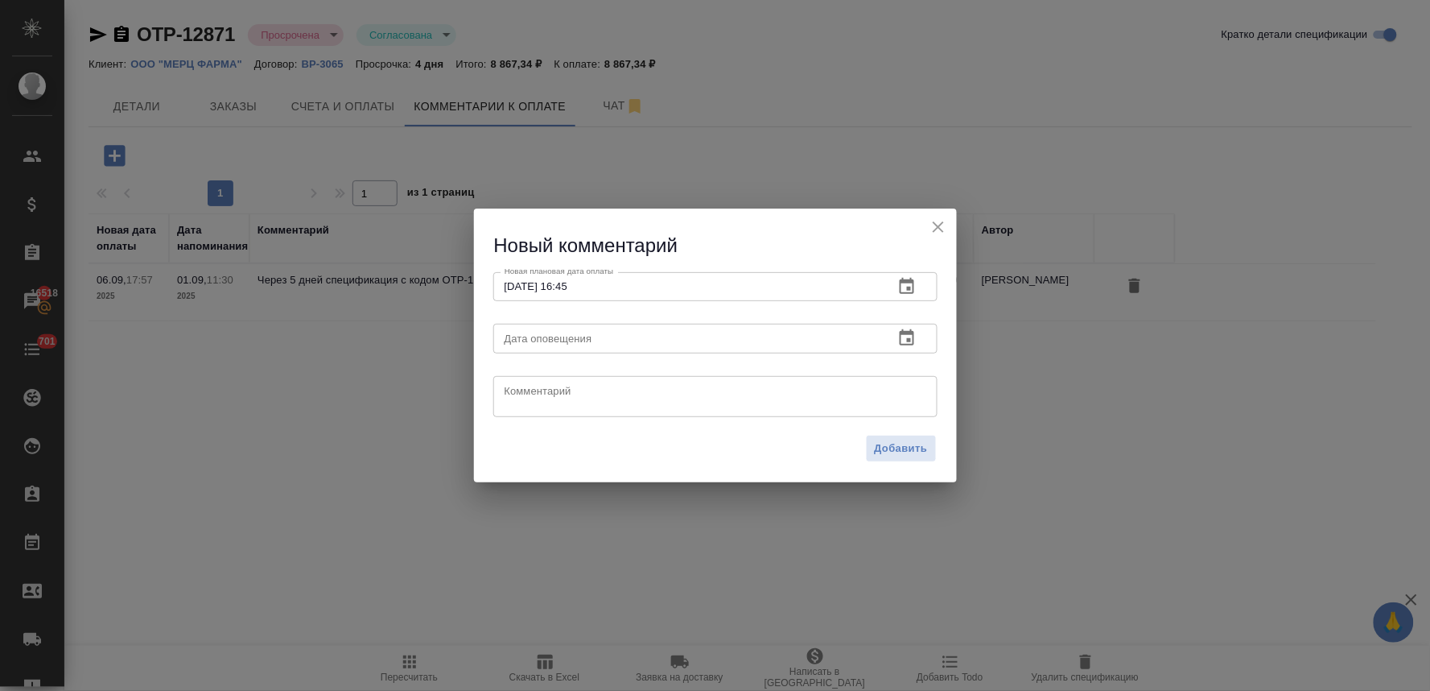
click at [537, 397] on textarea at bounding box center [716, 396] width 422 height 24
type textarea "уточняю"
click at [920, 445] on span "Добавить" at bounding box center [901, 449] width 53 height 19
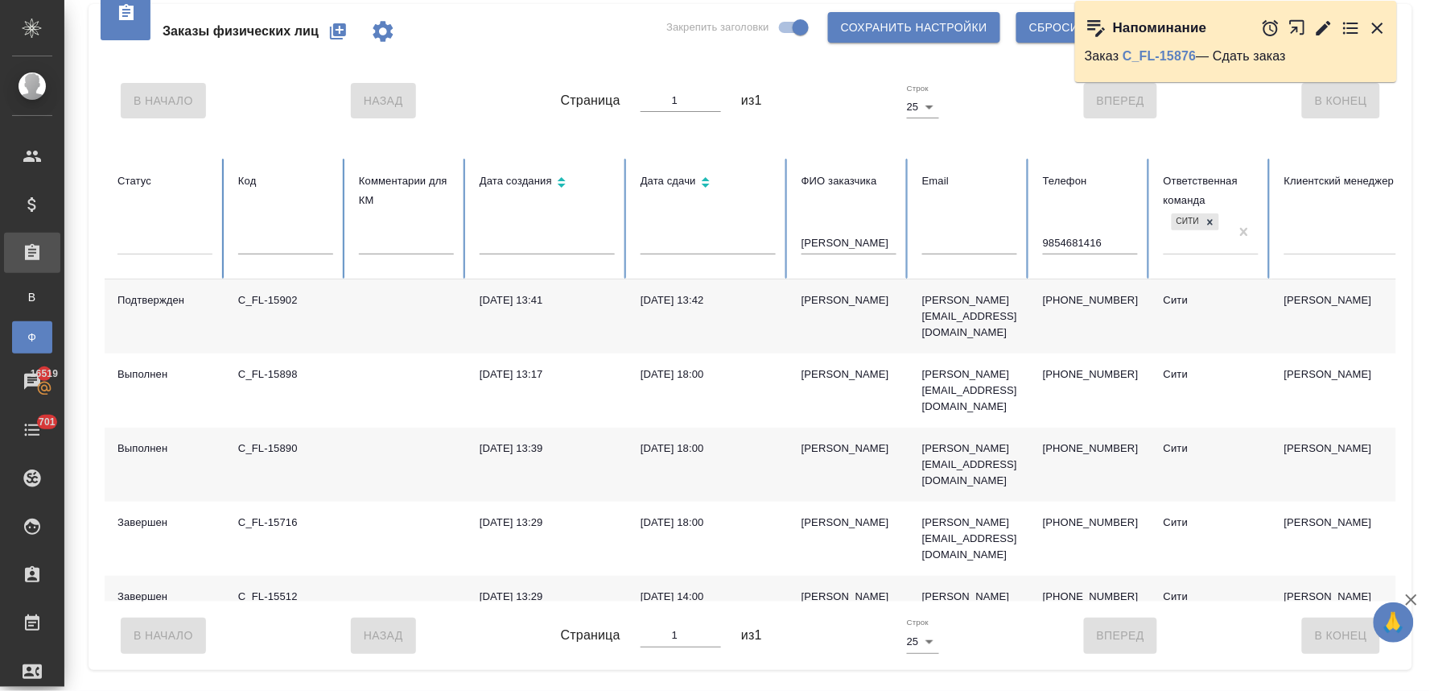
scroll to position [279, 0]
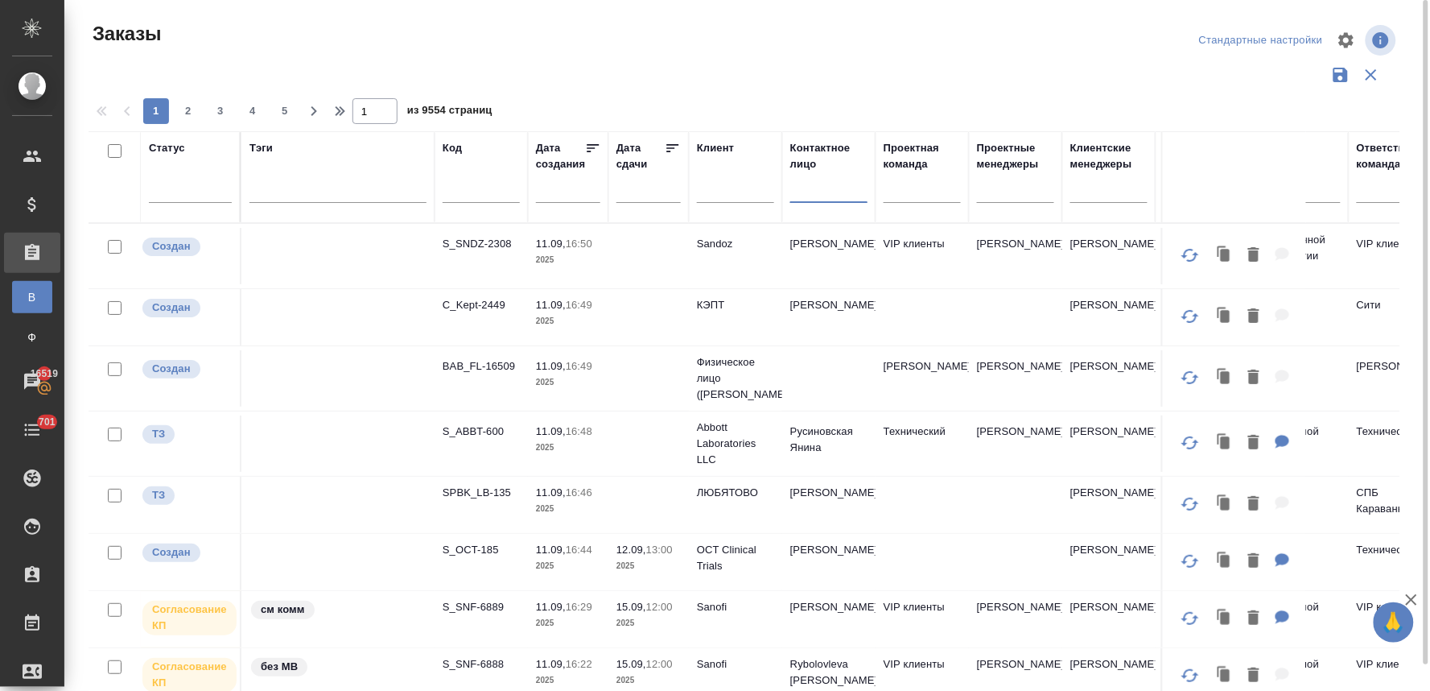
click at [743, 196] on input "text" at bounding box center [735, 193] width 77 height 20
type input "эрси"
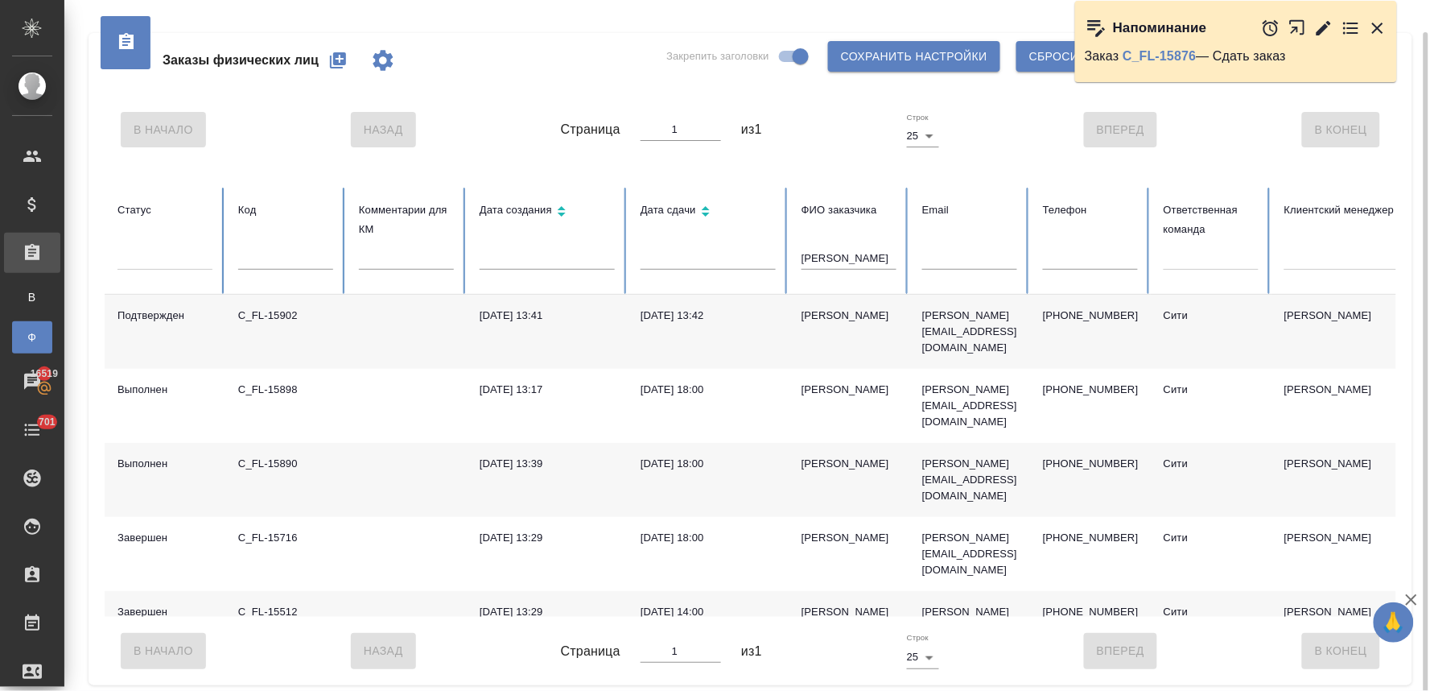
scroll to position [16, 0]
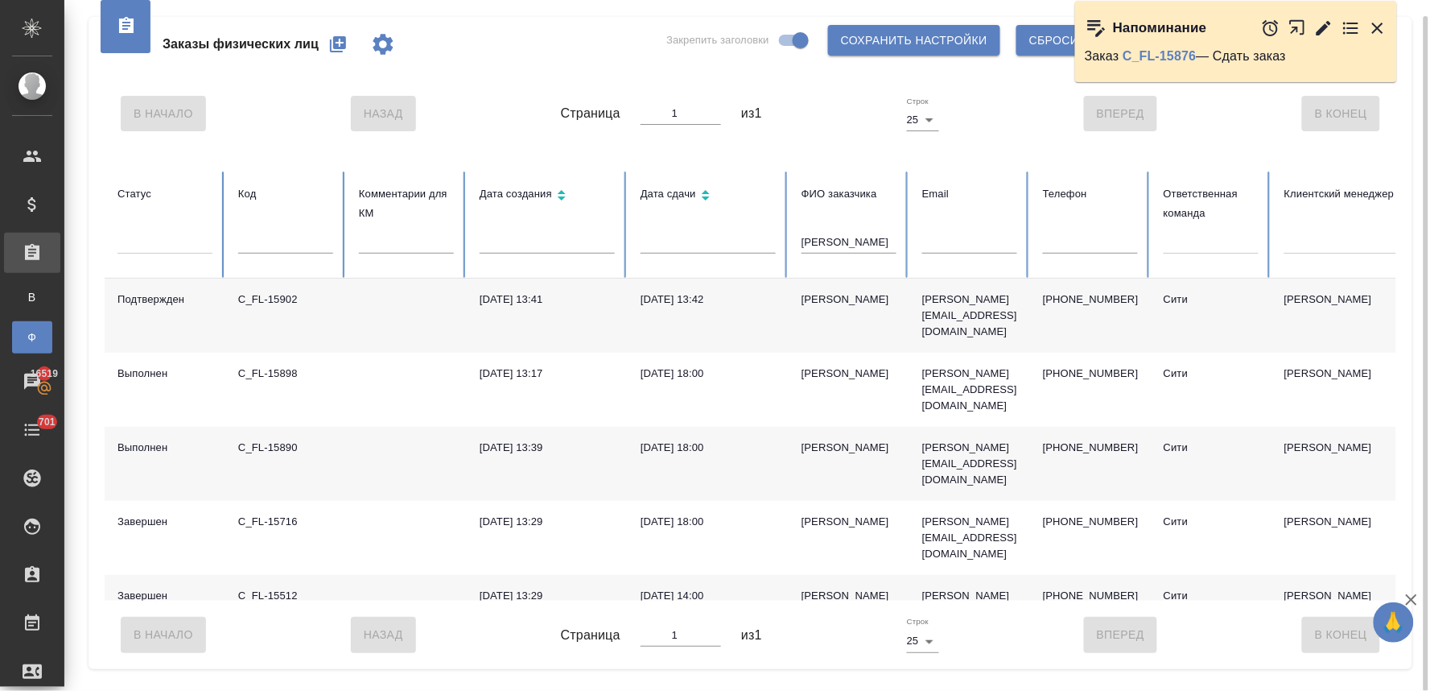
click at [856, 246] on input "[PERSON_NAME]" at bounding box center [849, 242] width 95 height 23
click at [856, 246] on input "Суворов Александр" at bounding box center [849, 242] width 95 height 23
type input "С"
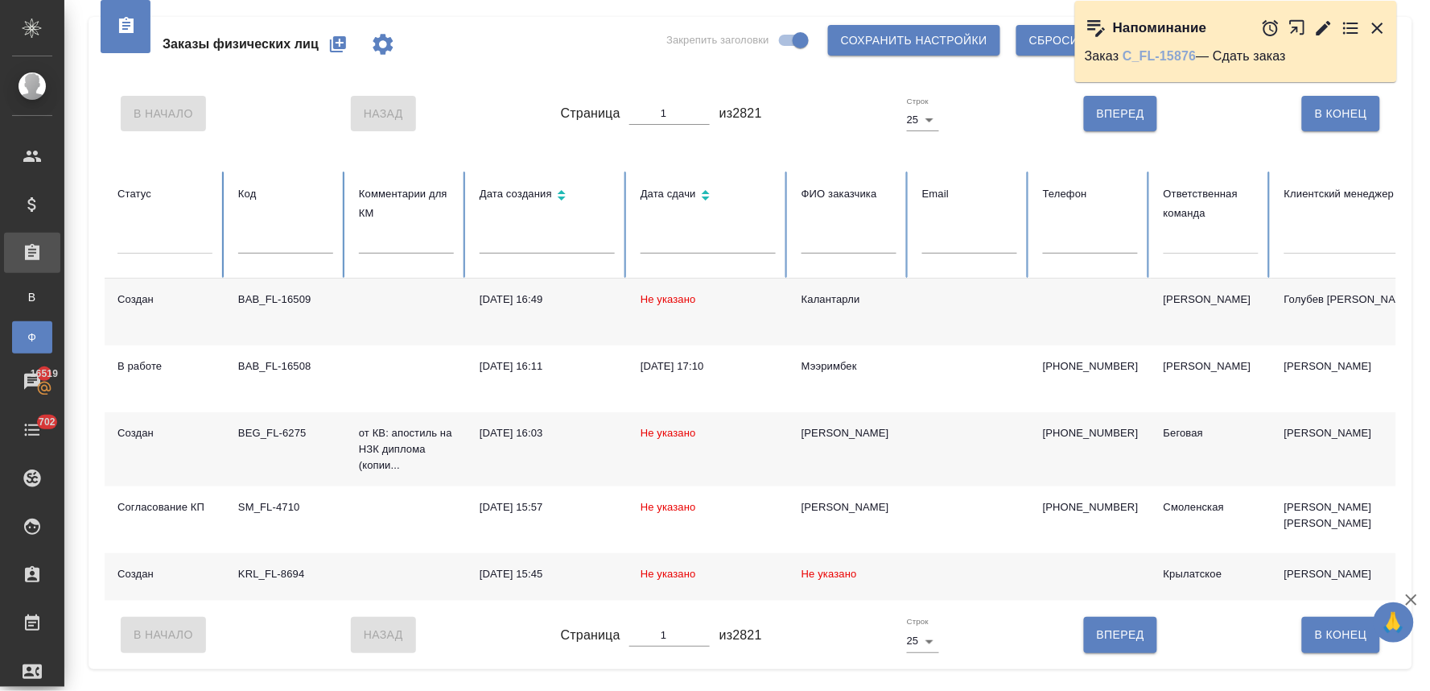
click at [1168, 51] on link "C_FL-15876" at bounding box center [1159, 56] width 73 height 14
click at [1380, 21] on icon "button" at bounding box center [1377, 28] width 19 height 19
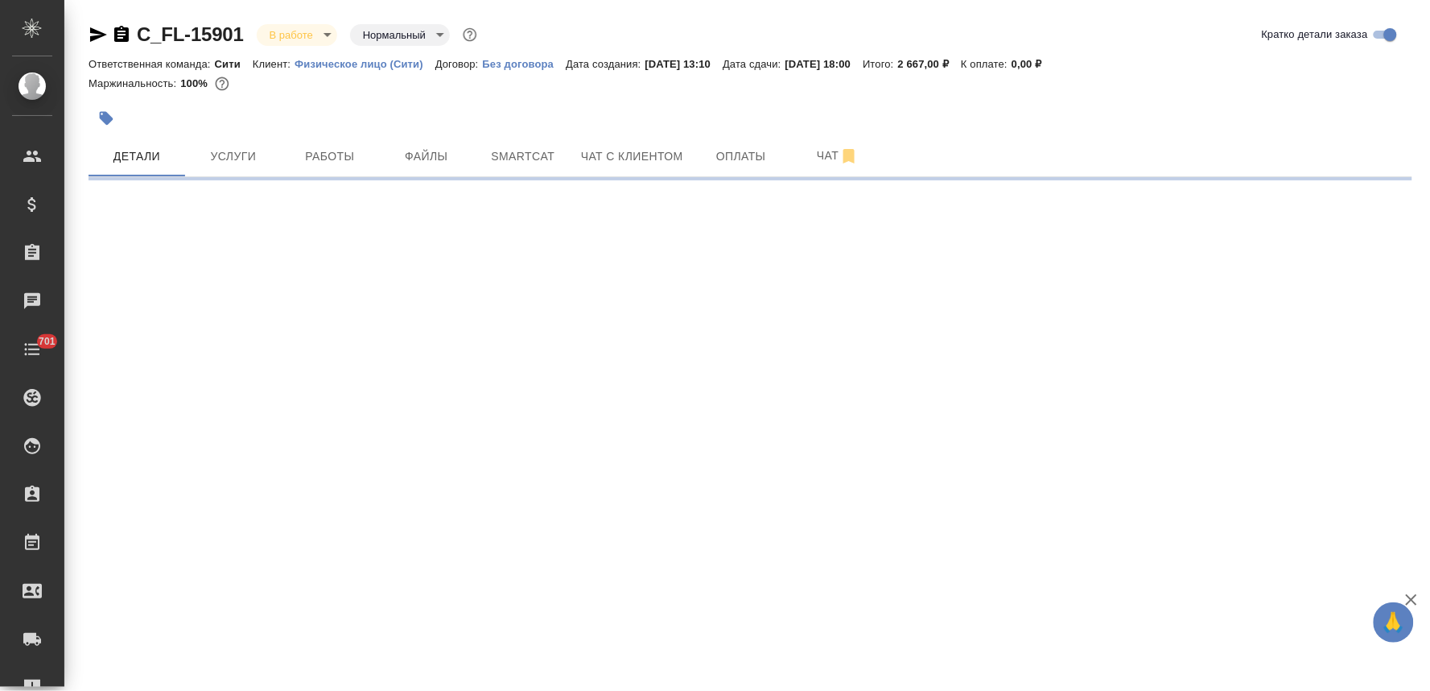
select select "RU"
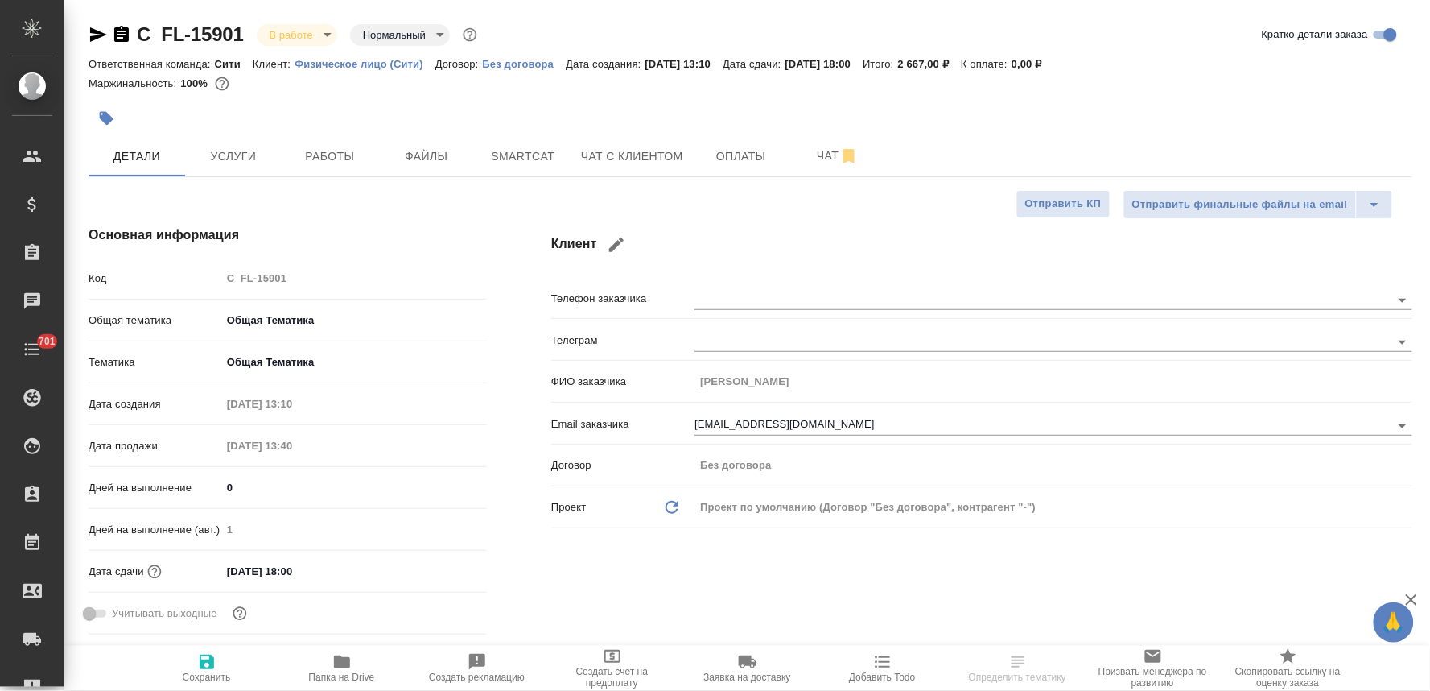
type textarea "x"
click at [884, 671] on icon "button" at bounding box center [882, 661] width 19 height 19
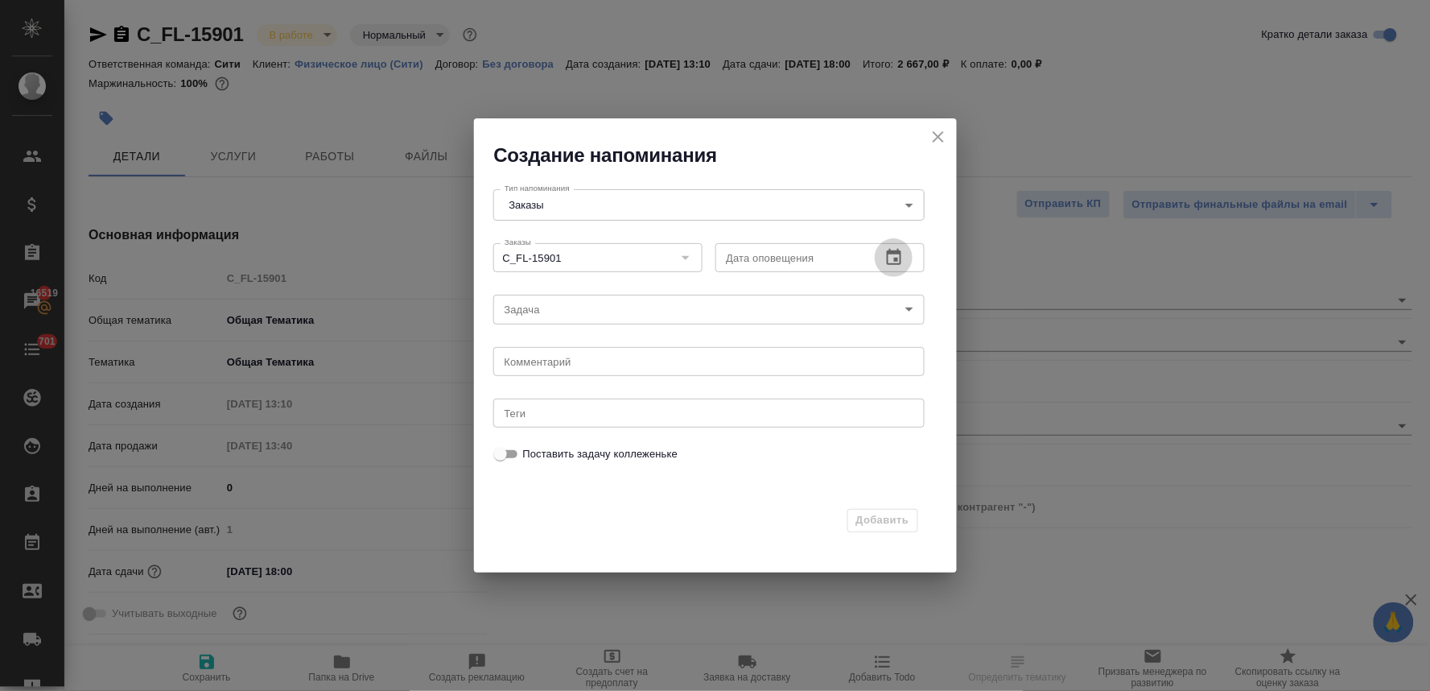
click at [898, 254] on icon "button" at bounding box center [894, 257] width 14 height 16
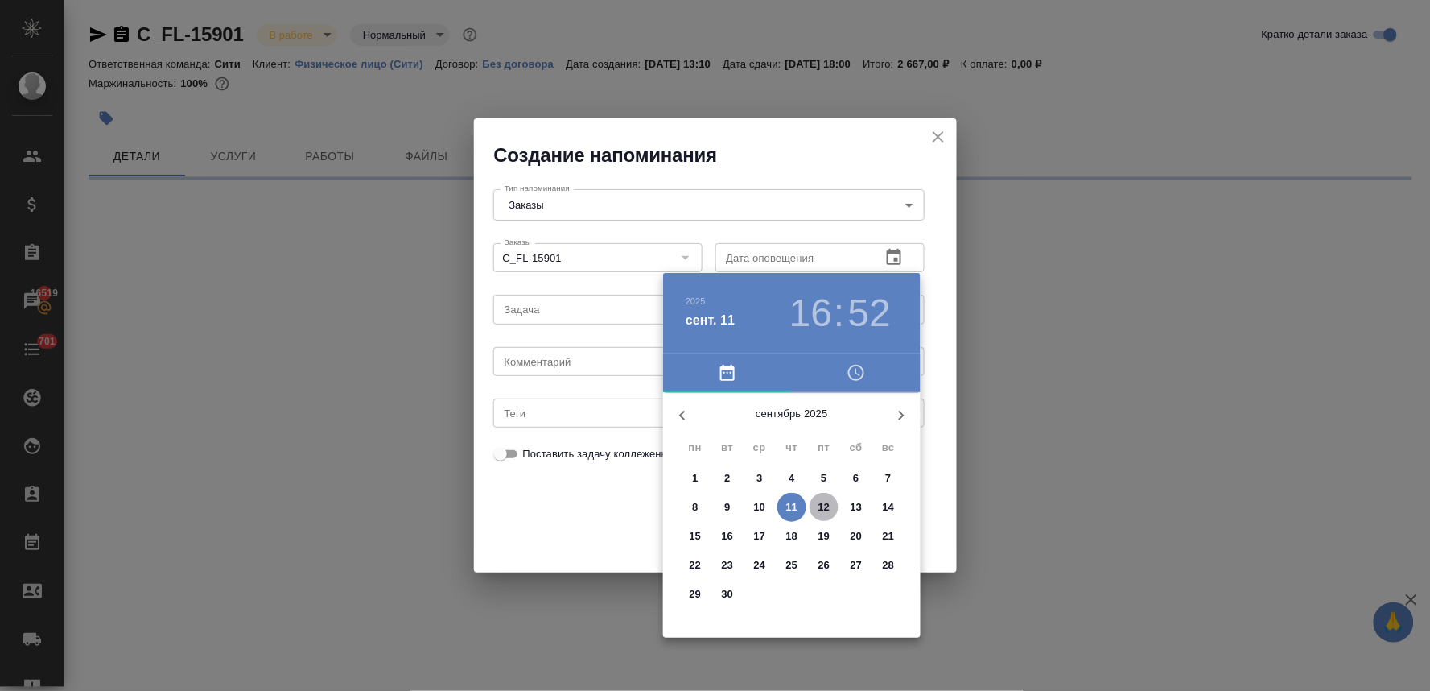
click at [825, 502] on p "12" at bounding box center [825, 507] width 12 height 16
type input "12.09.2025 16:52"
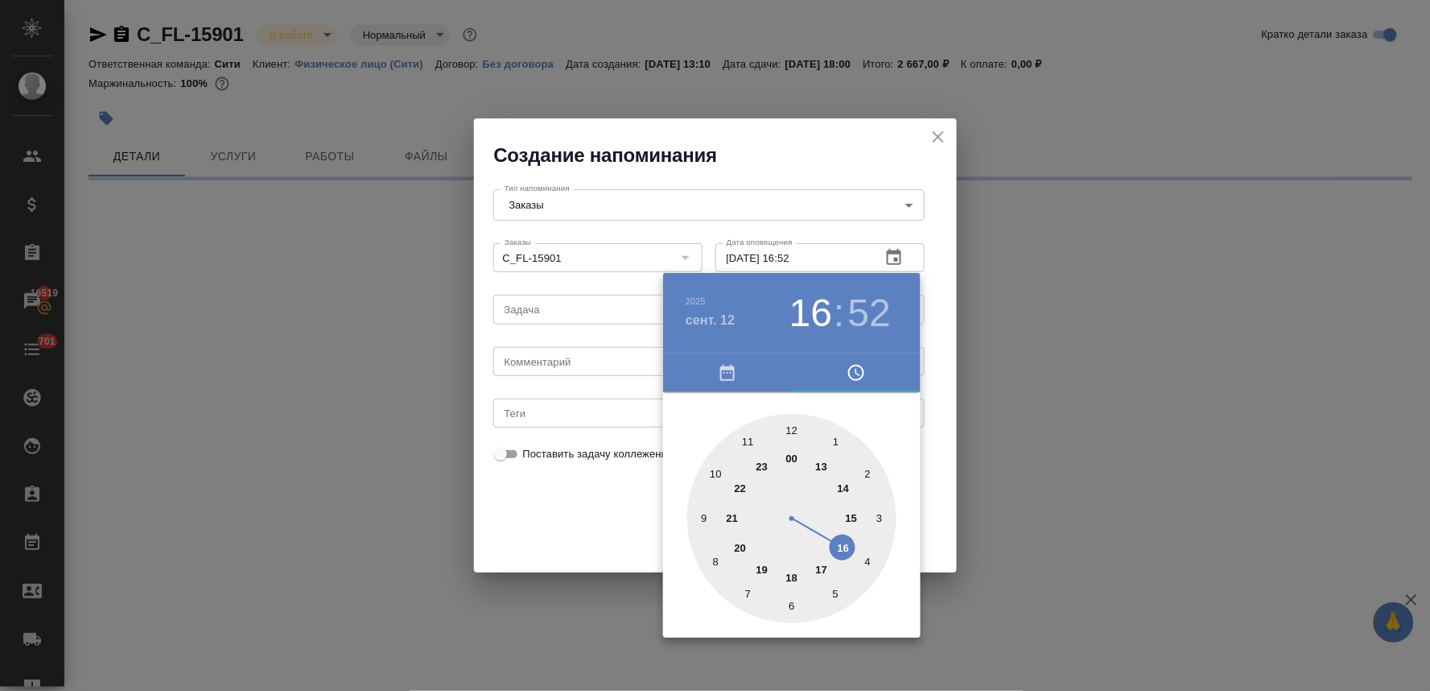
click at [716, 470] on div at bounding box center [791, 518] width 209 height 209
select select "RU"
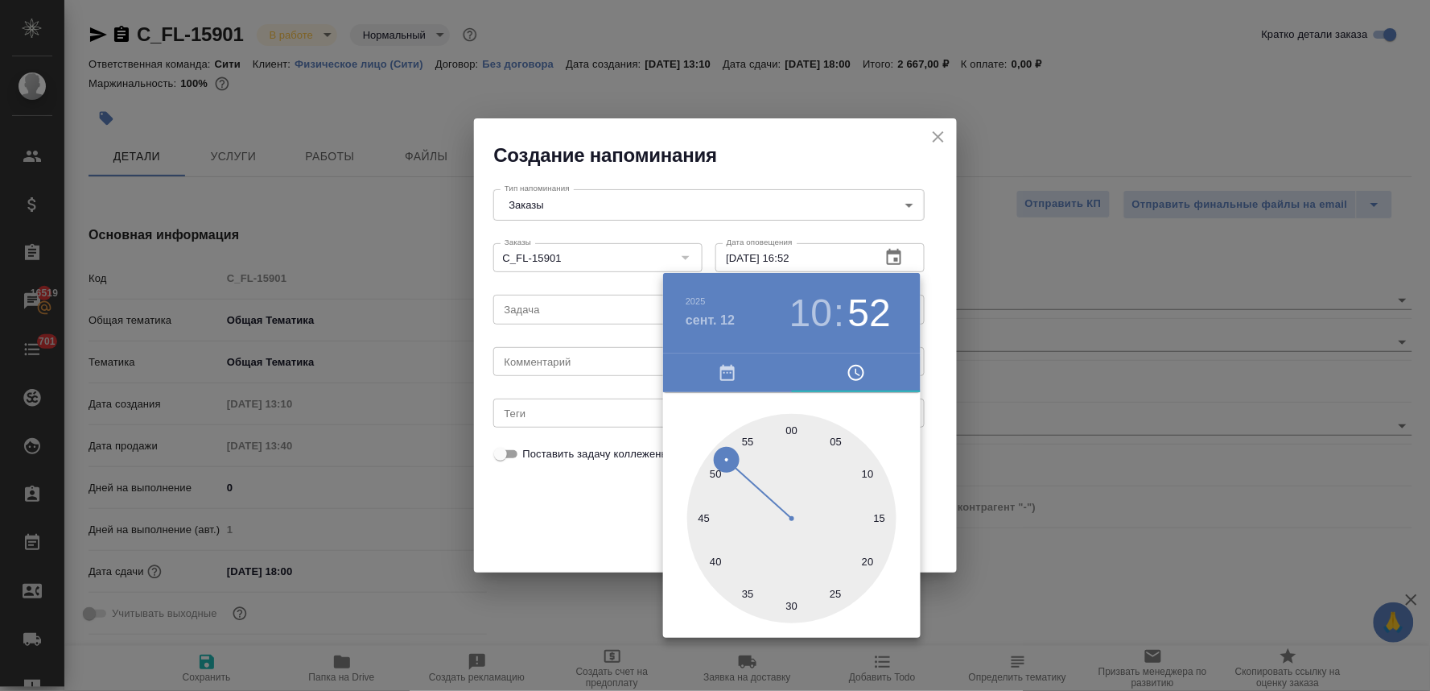
type input "12.09.2025 10:52"
type textarea "x"
click at [793, 429] on div at bounding box center [791, 518] width 209 height 209
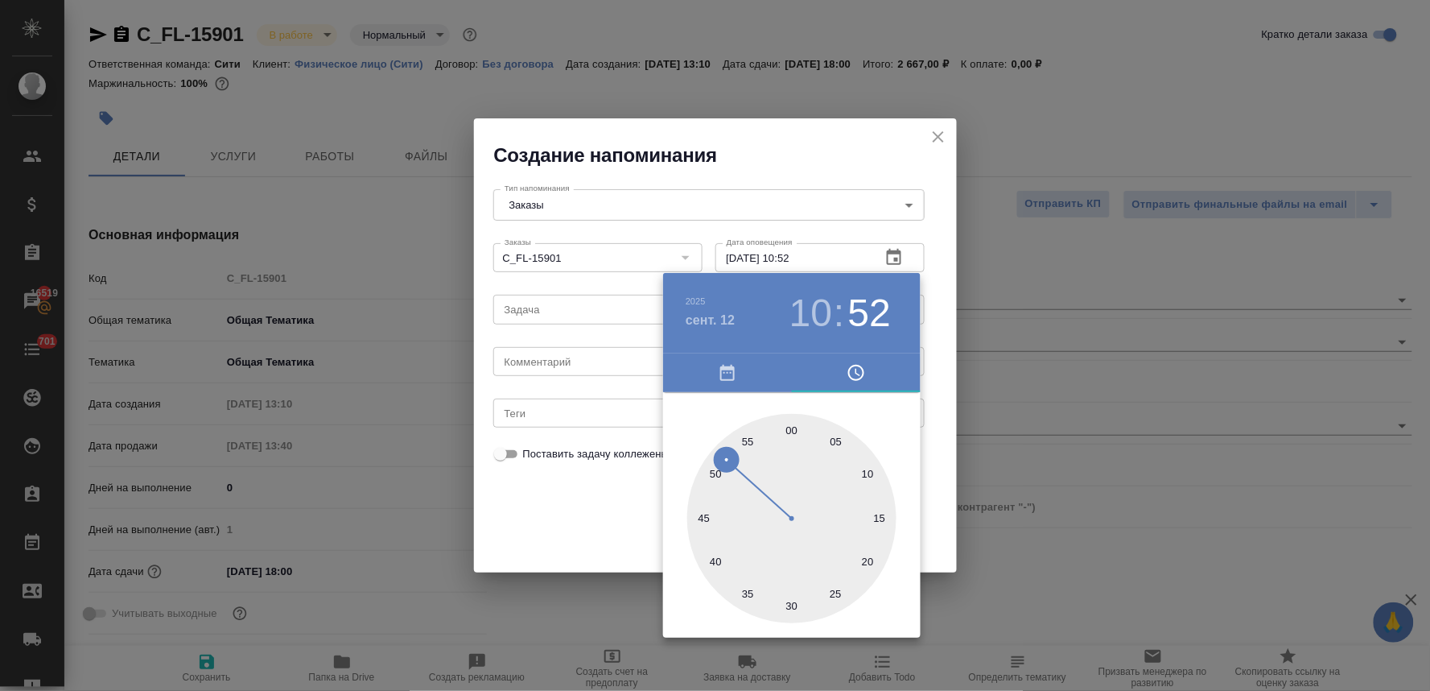
type input "12.09.2025 10:00"
click at [564, 510] on div at bounding box center [715, 345] width 1430 height 691
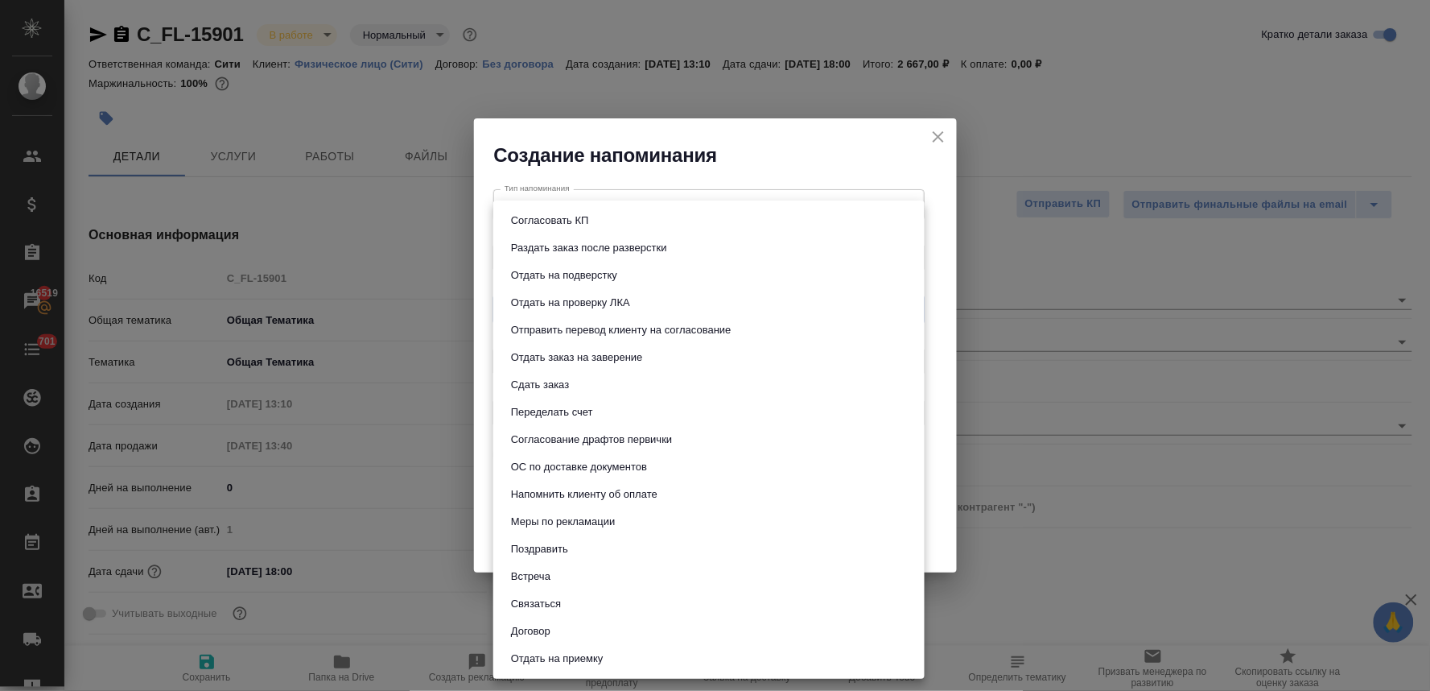
click at [591, 306] on body "🙏 .cls-1 fill:#fff; AWATERA Lyamina Nadezhda Клиенты Спецификации Заказы 16519 …" at bounding box center [715, 345] width 1430 height 691
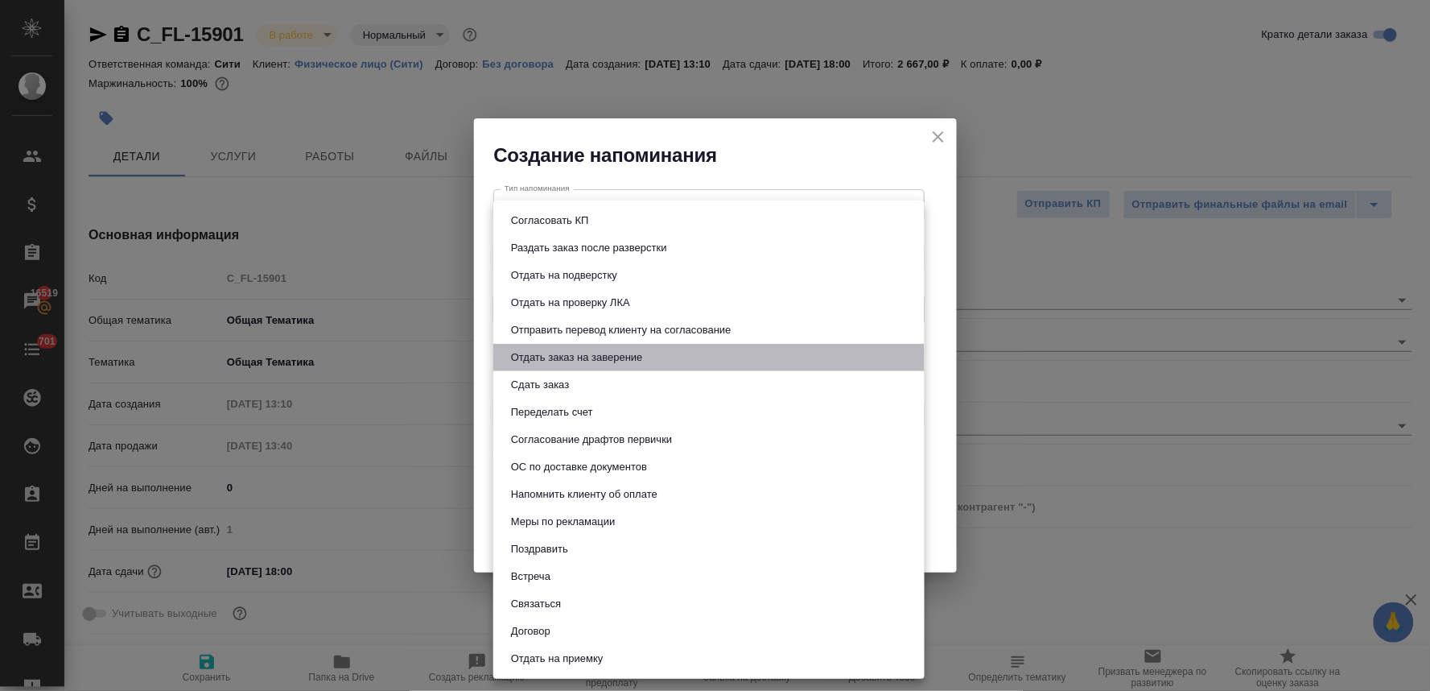
click at [600, 357] on button "Отдать заказ на заверение" at bounding box center [577, 358] width 142 height 18
type input "Отдать заказ на заверение"
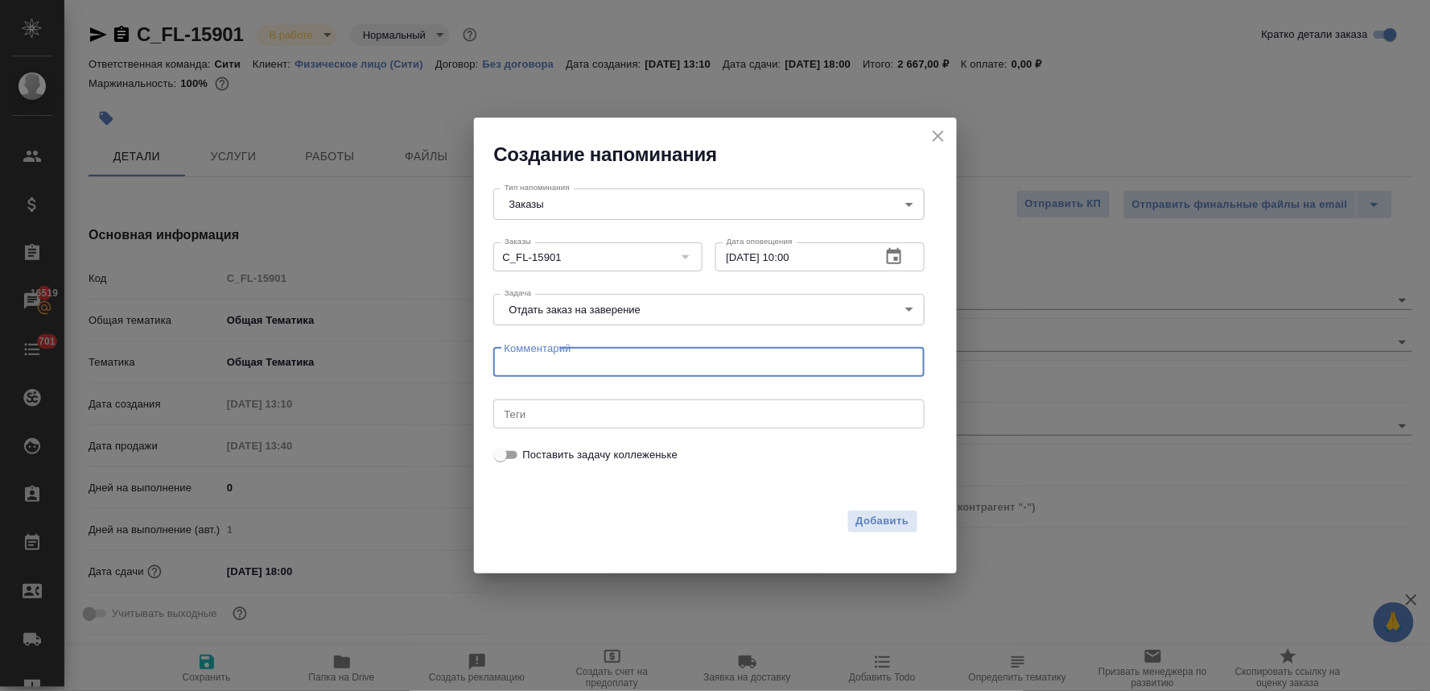
click at [738, 365] on textarea at bounding box center [709, 362] width 409 height 12
type textarea "через теру"
click at [862, 522] on span "Добавить" at bounding box center [882, 521] width 53 height 19
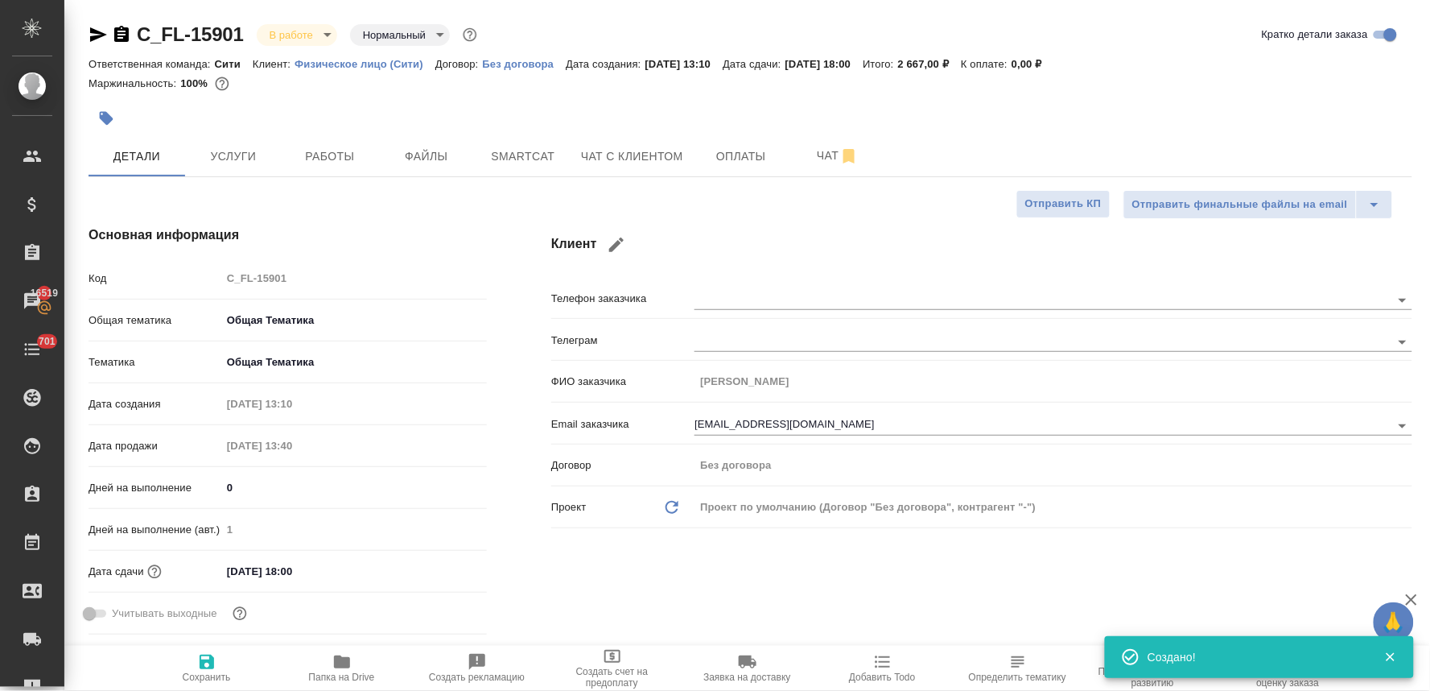
type textarea "x"
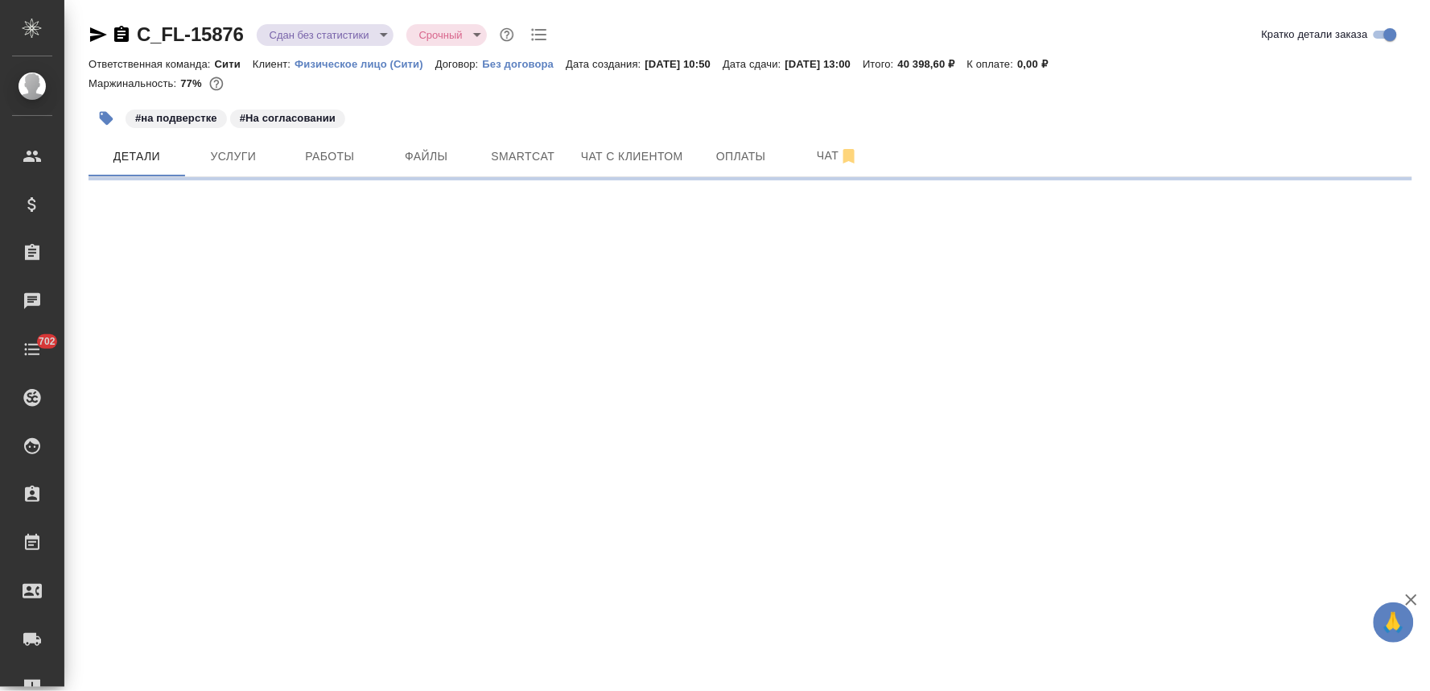
select select "RU"
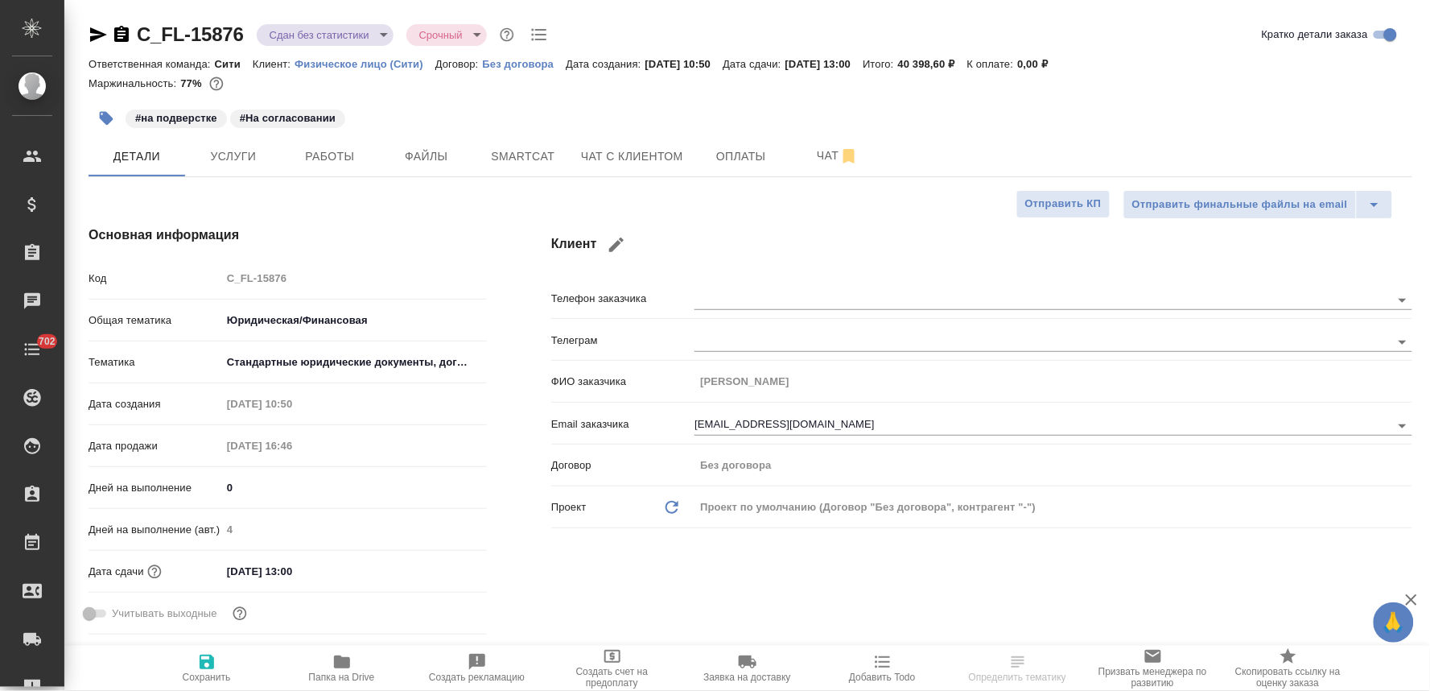
type textarea "x"
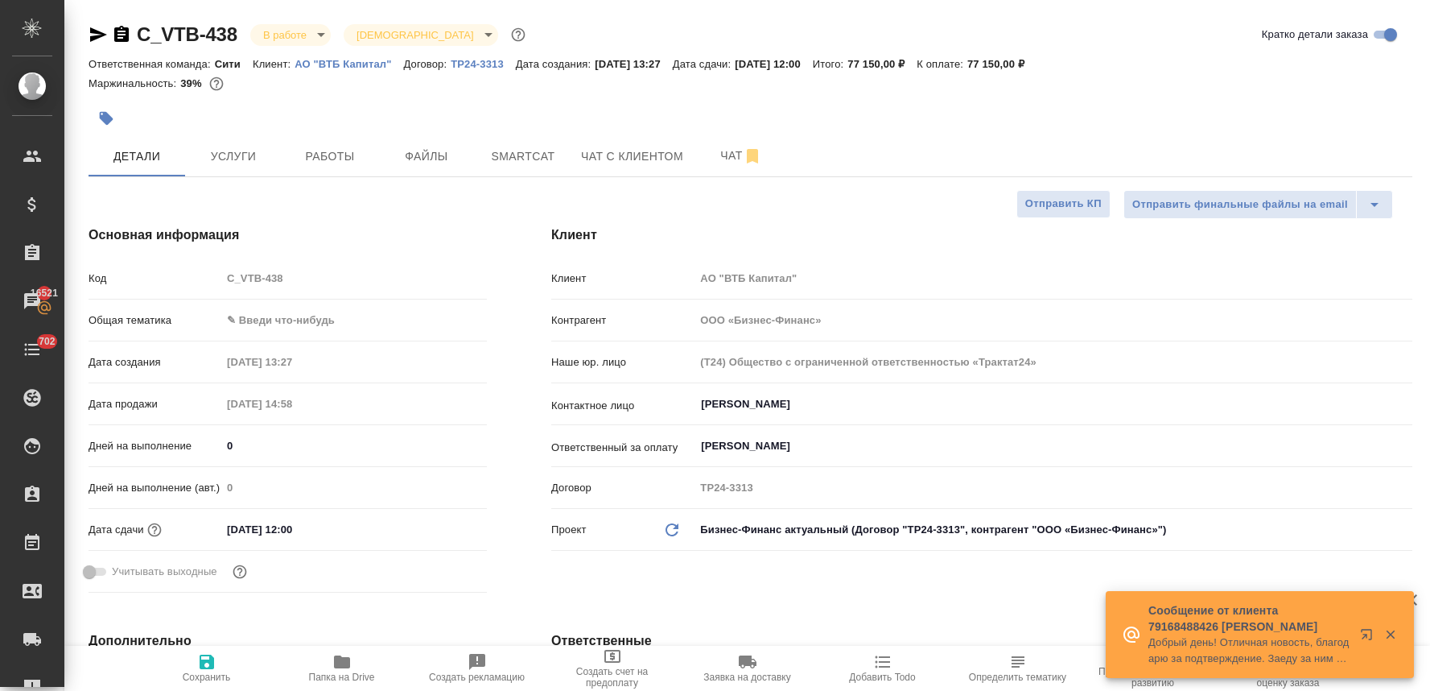
select select "RU"
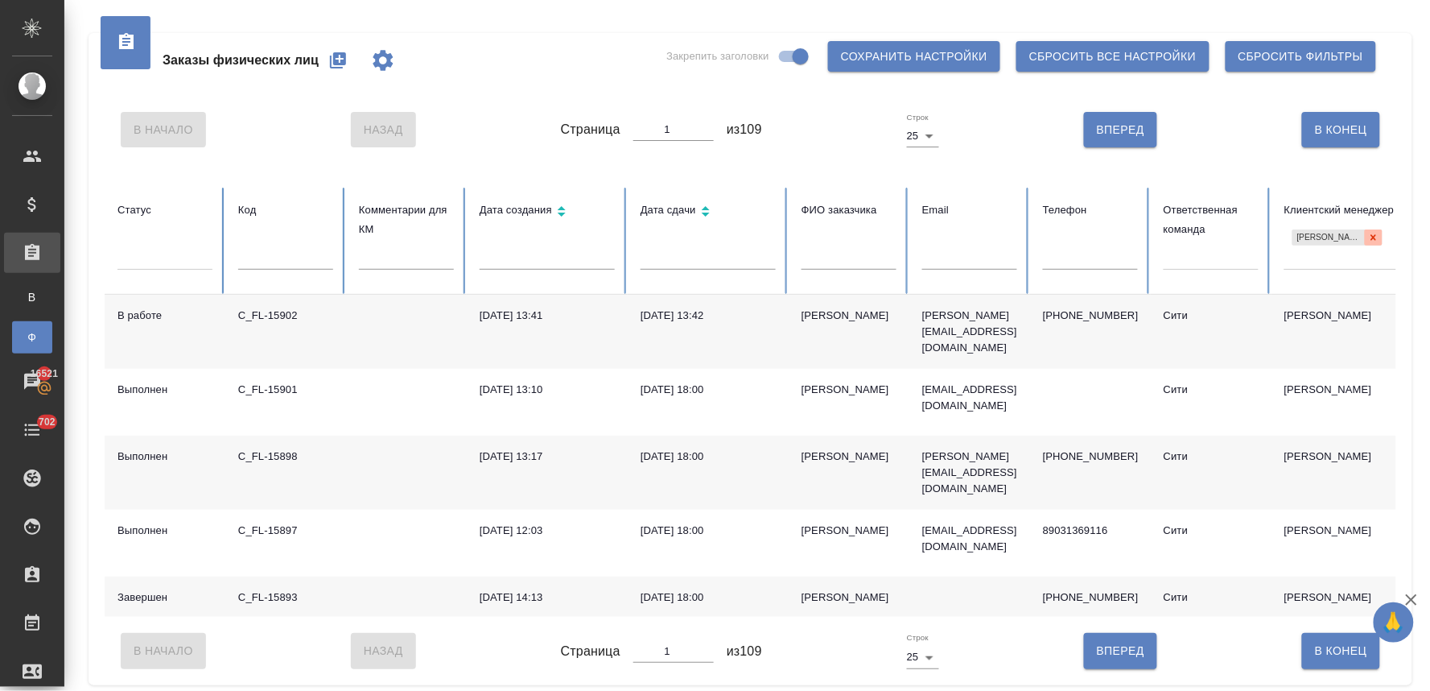
click at [1372, 237] on icon at bounding box center [1373, 237] width 11 height 11
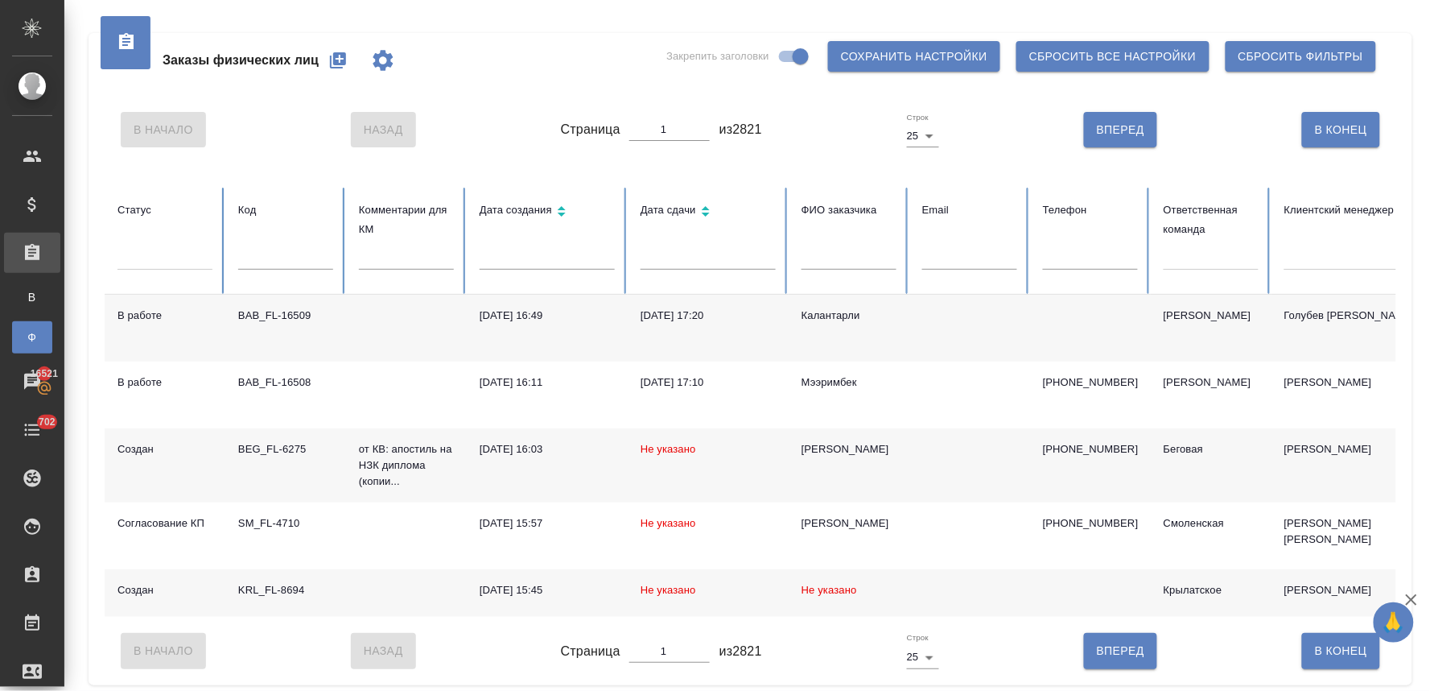
click at [1187, 259] on div at bounding box center [1211, 253] width 95 height 23
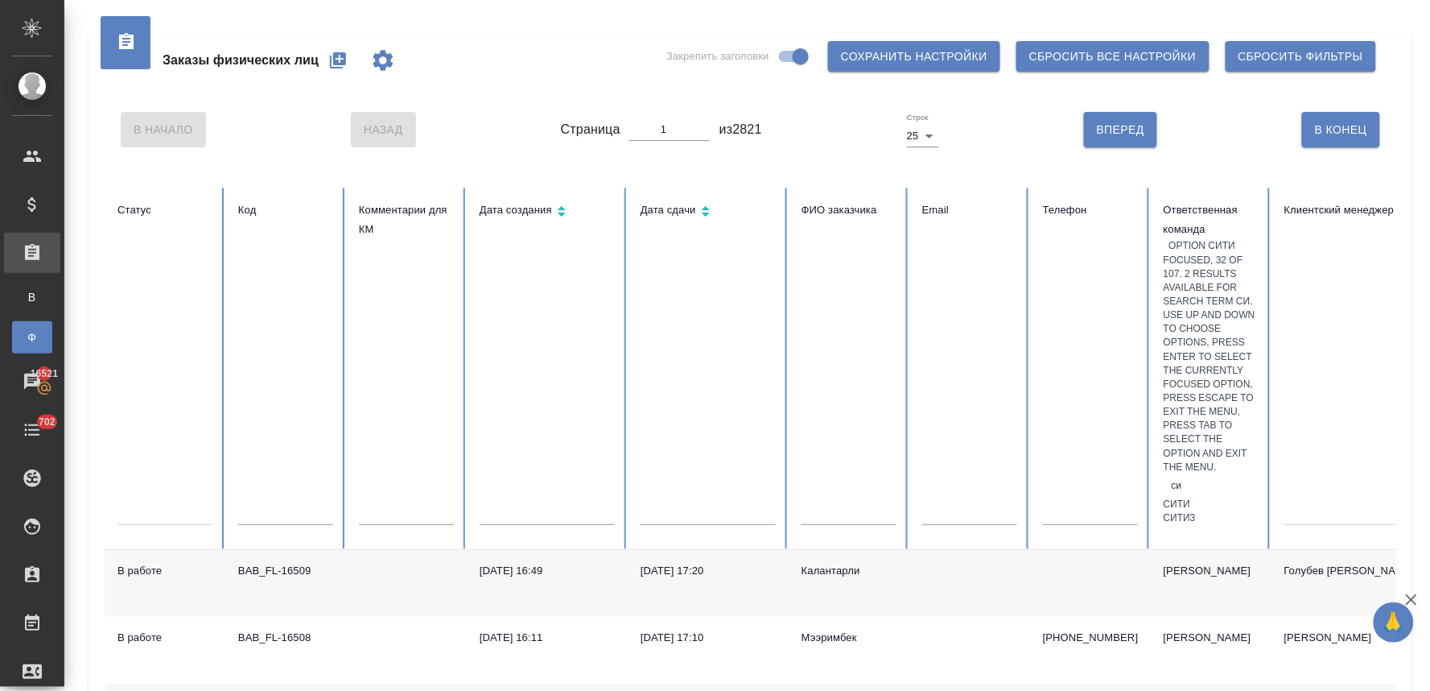
type input "сит"
click at [1195, 497] on div "Сити" at bounding box center [1211, 504] width 95 height 14
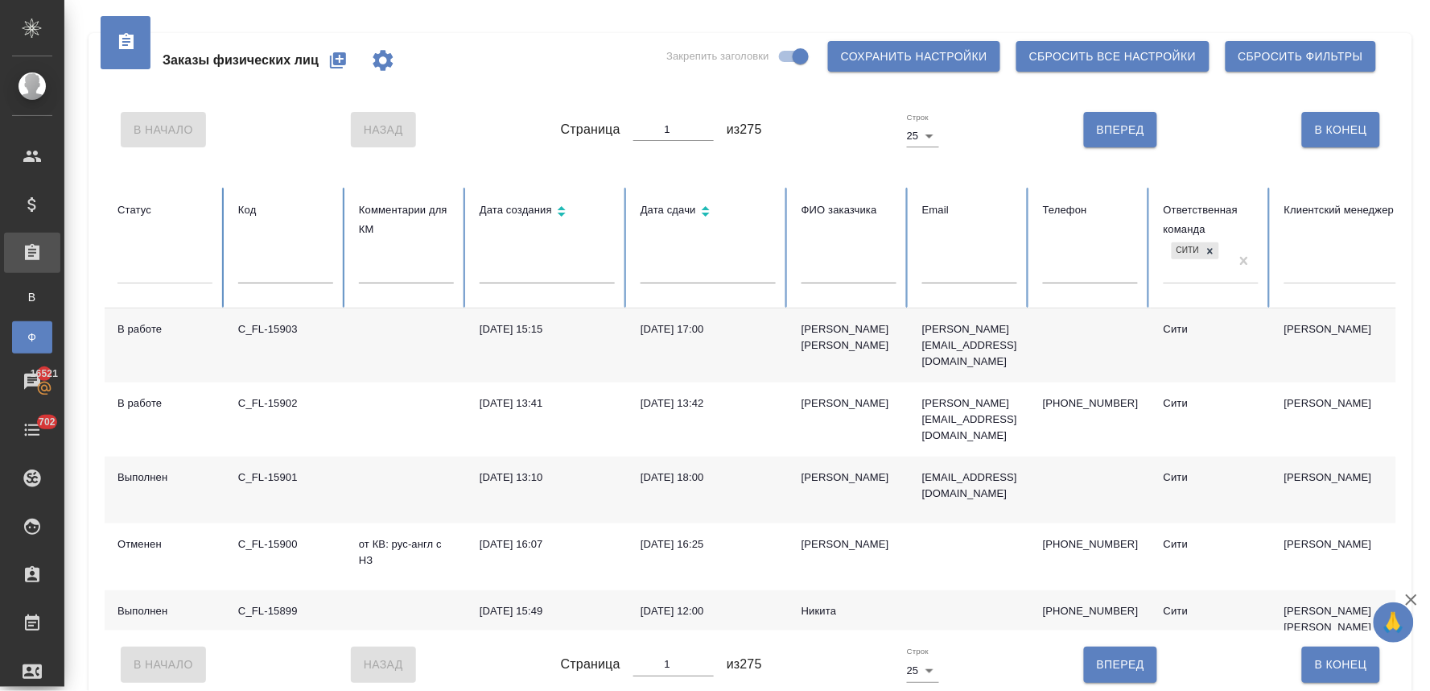
click at [521, 603] on div "[DATE] 15:49" at bounding box center [547, 611] width 135 height 16
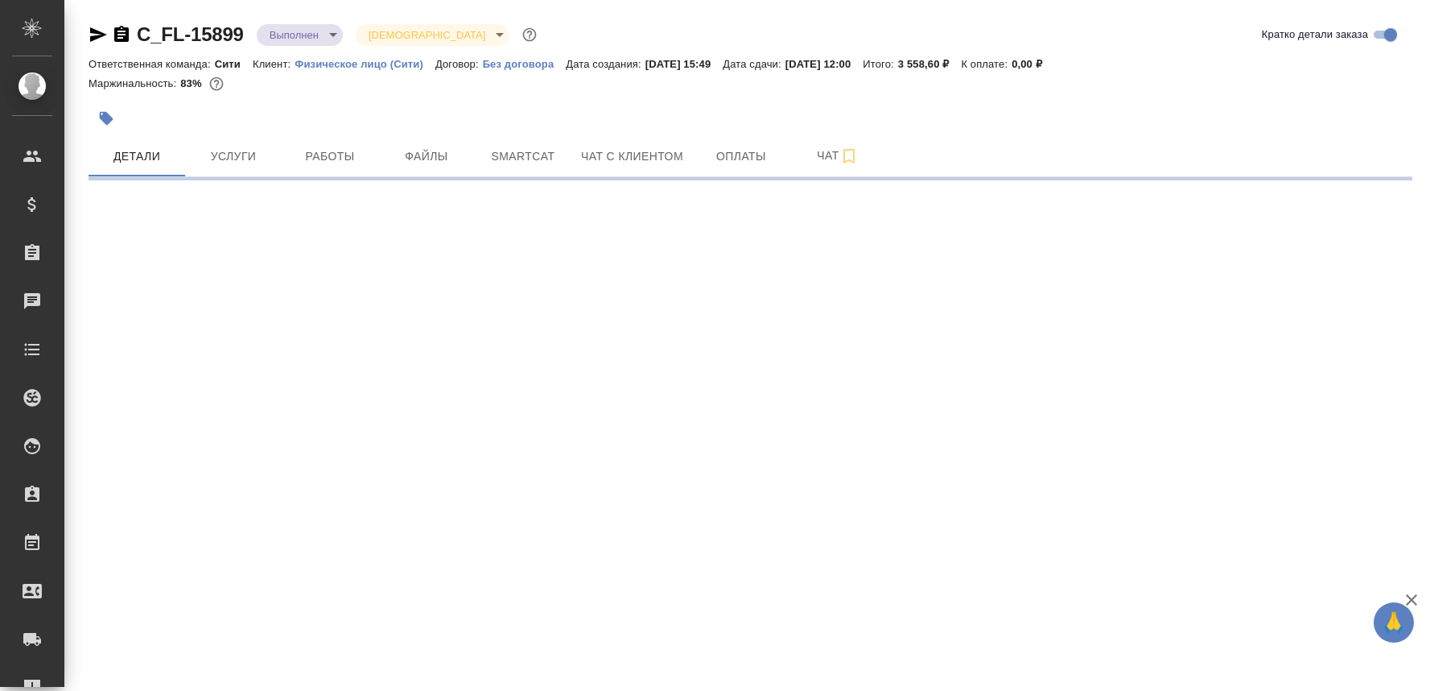
select select "RU"
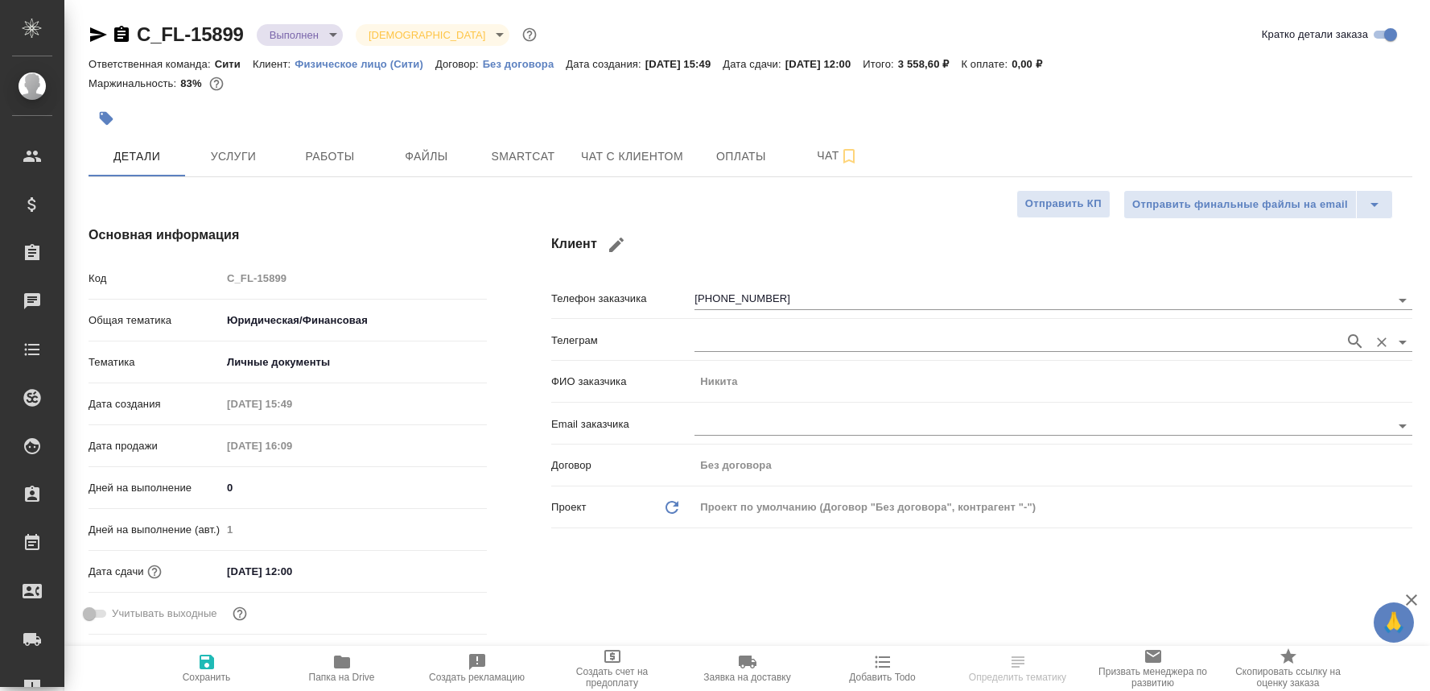
type textarea "x"
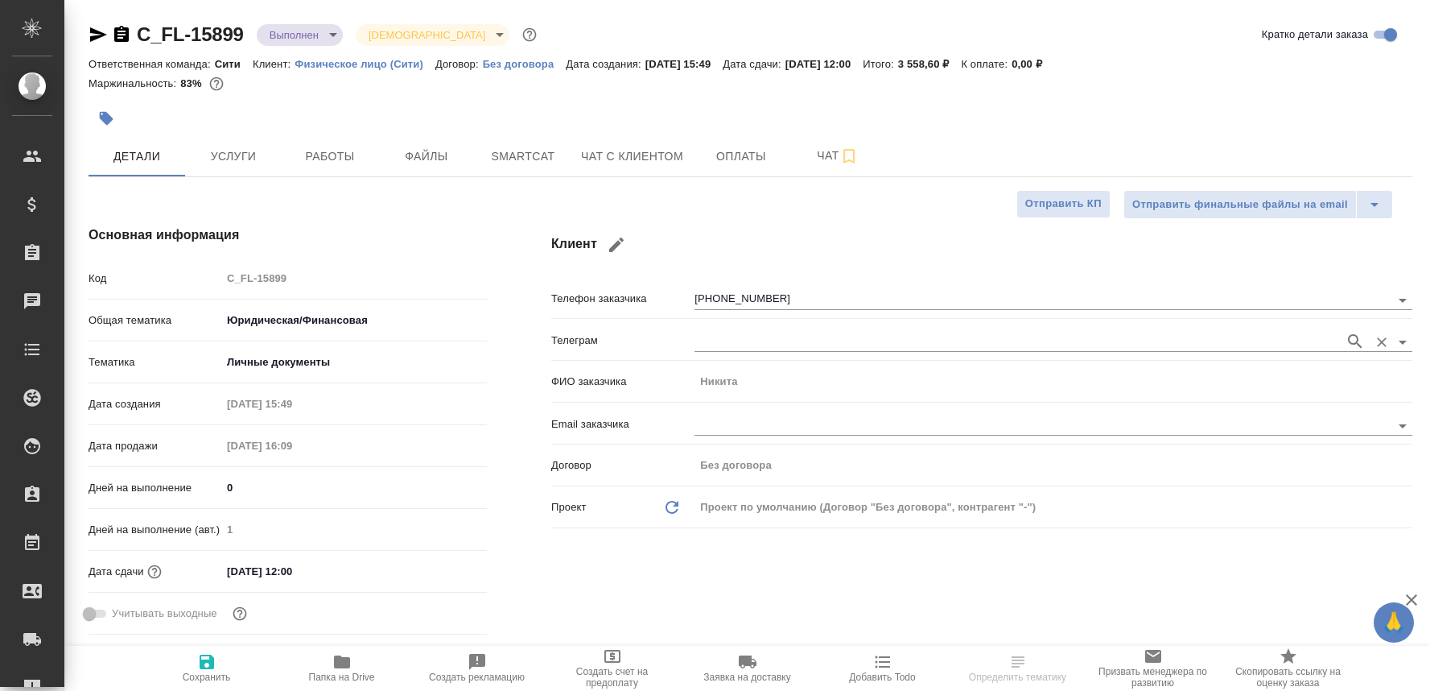
type textarea "x"
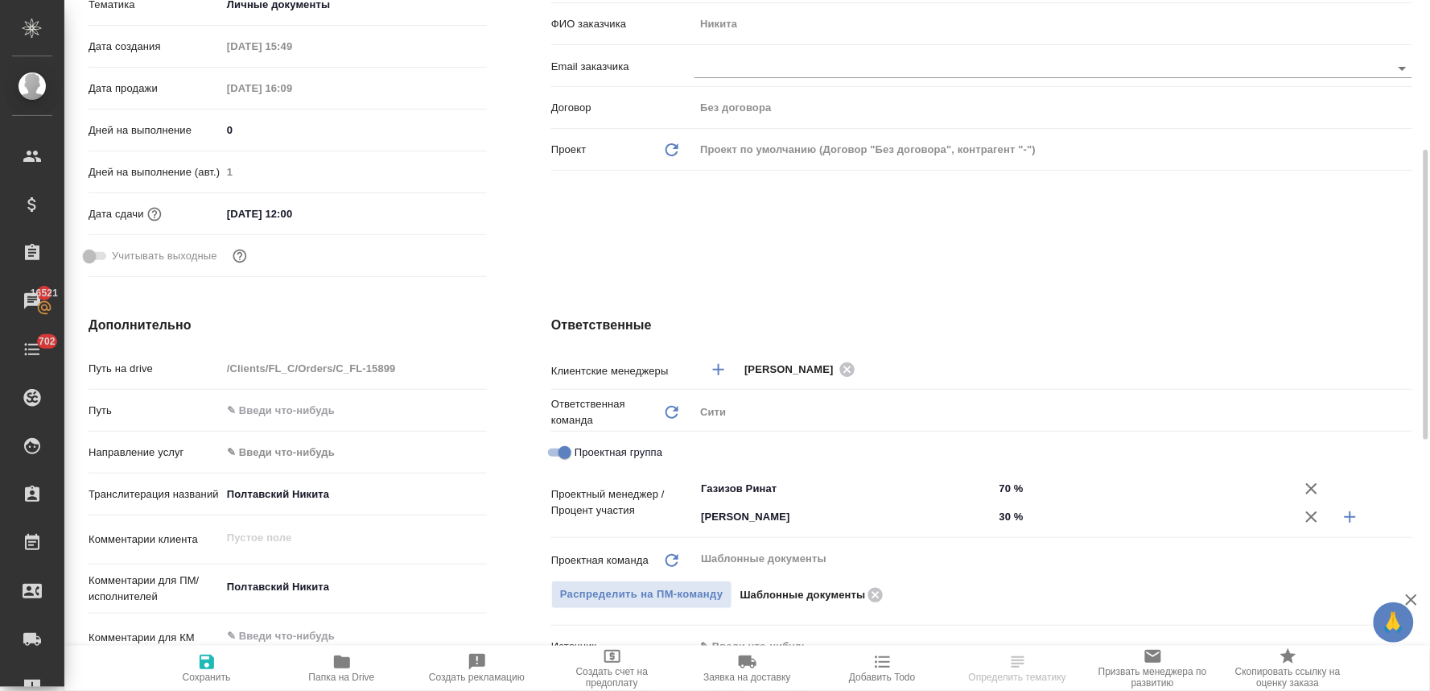
scroll to position [447, 0]
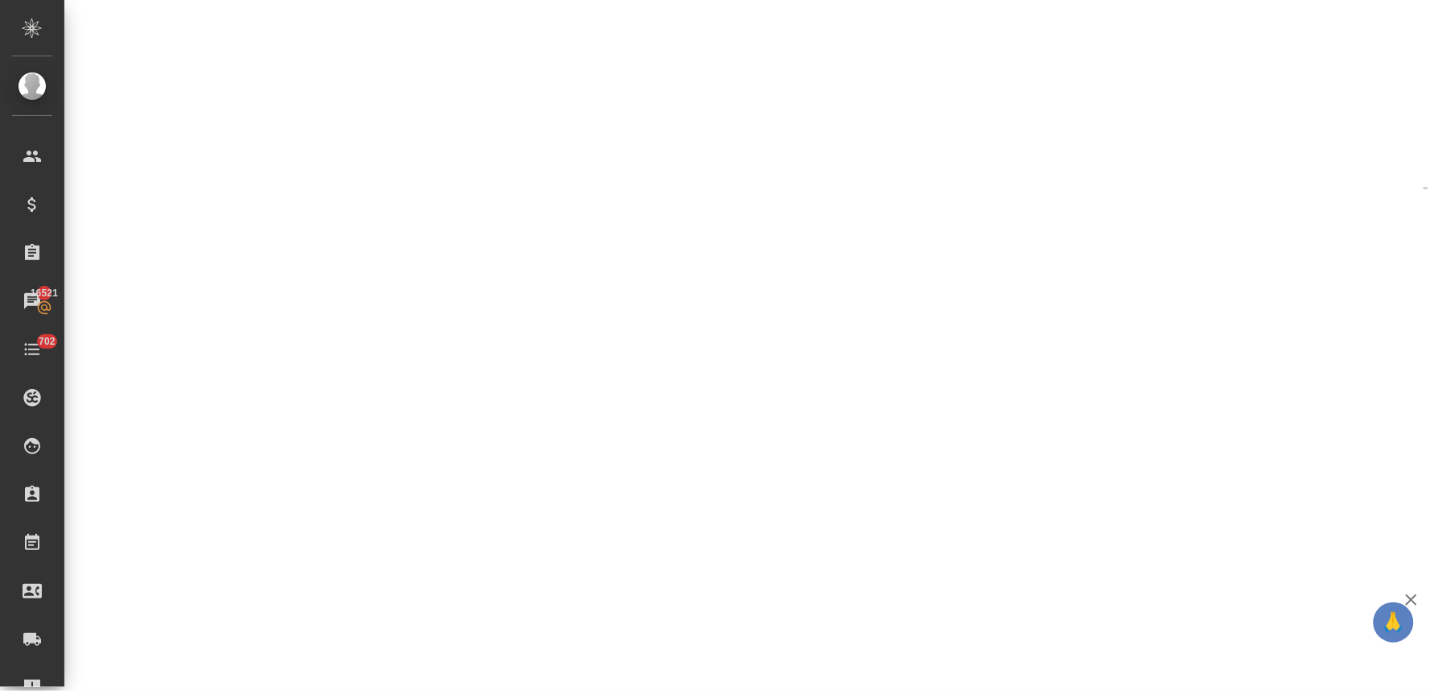
select select "RU"
